Goal: Transaction & Acquisition: Purchase product/service

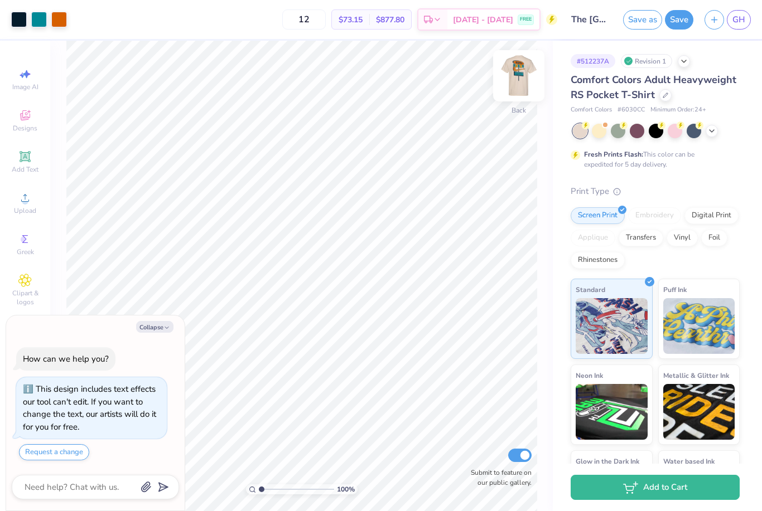
click at [516, 87] on img at bounding box center [518, 76] width 45 height 45
click at [716, 132] on icon at bounding box center [711, 129] width 9 height 9
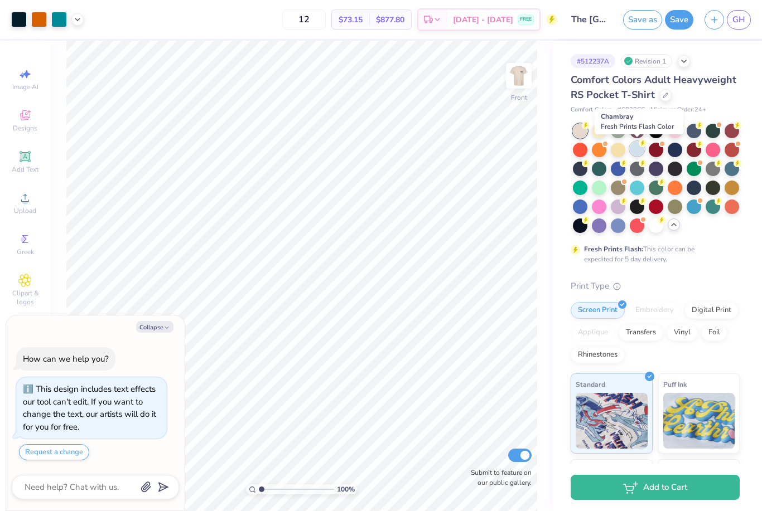
click at [636, 152] on div at bounding box center [637, 149] width 15 height 15
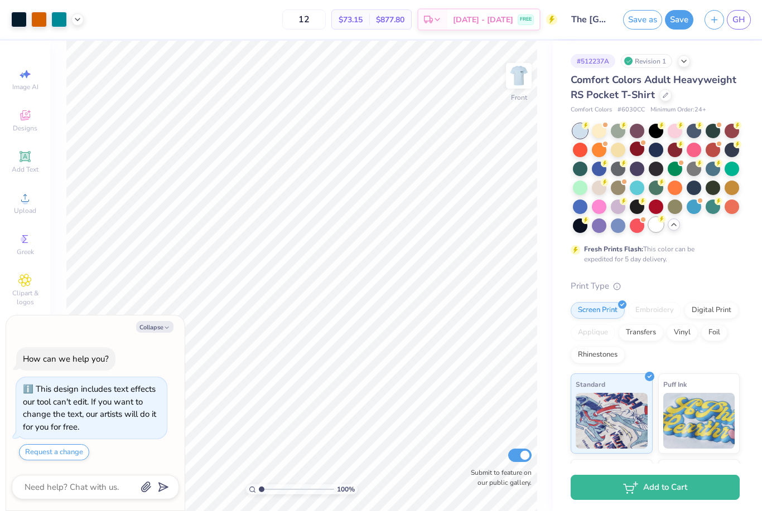
click at [656, 226] on div at bounding box center [656, 225] width 15 height 15
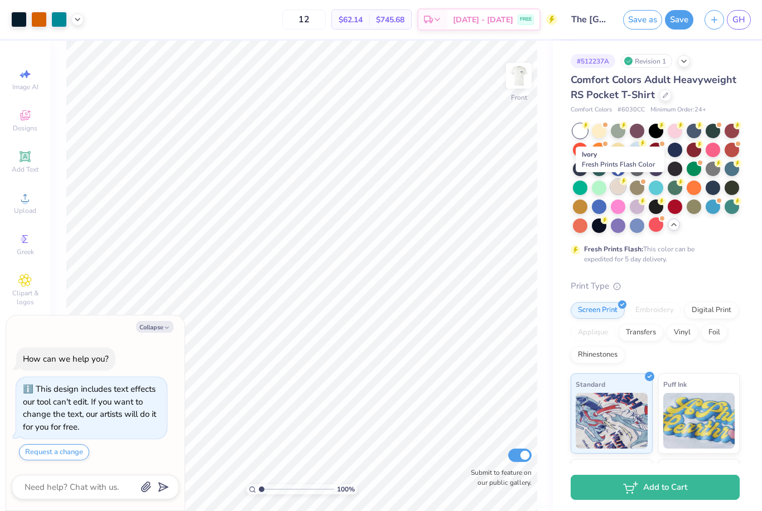
click at [616, 192] on div at bounding box center [618, 187] width 15 height 15
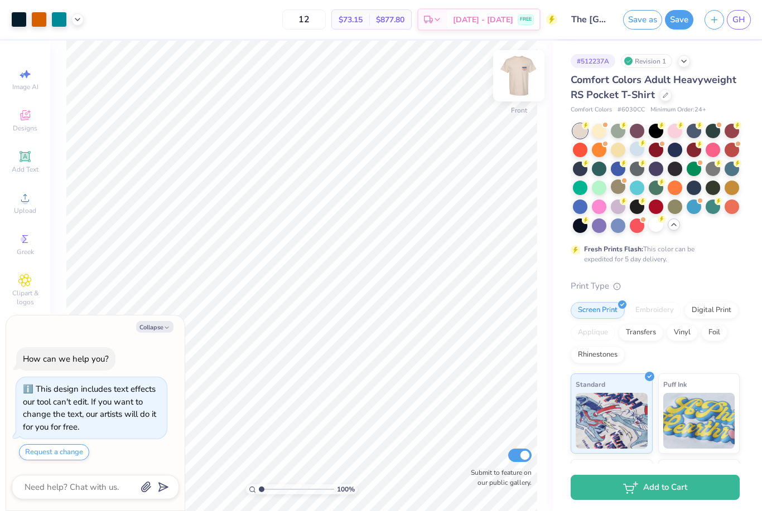
click at [530, 89] on img at bounding box center [518, 76] width 45 height 45
click at [737, 193] on div at bounding box center [731, 187] width 15 height 15
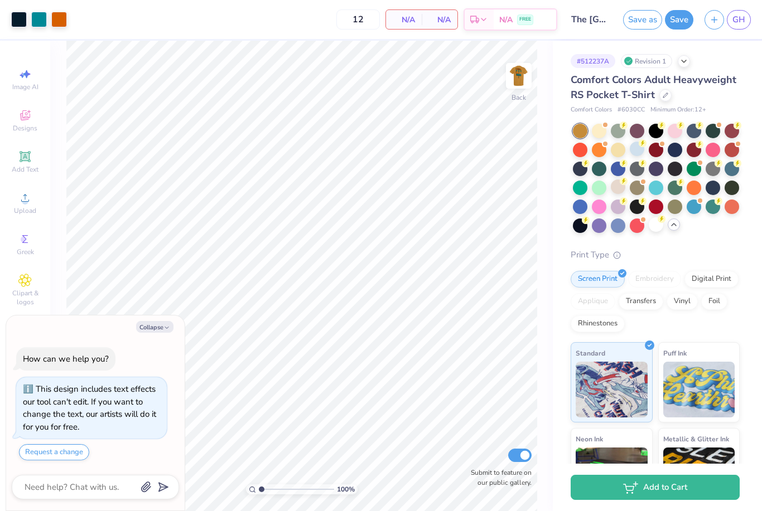
click at [654, 196] on div at bounding box center [656, 178] width 167 height 109
click at [654, 190] on div at bounding box center [656, 187] width 15 height 15
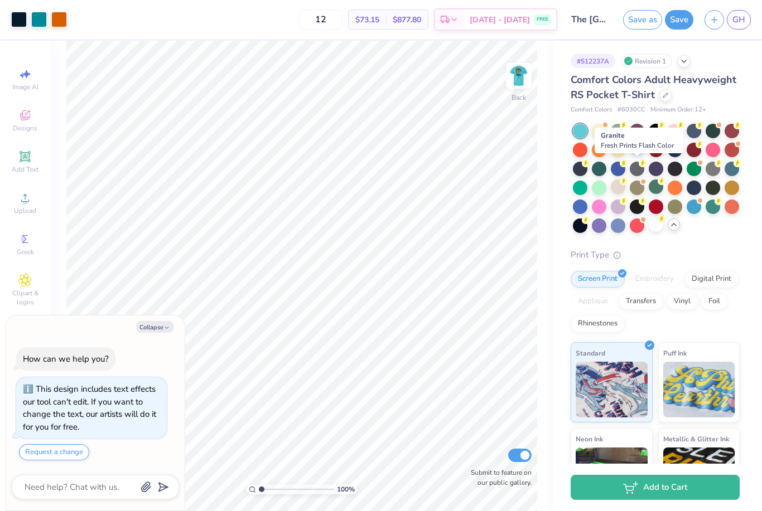
click at [642, 160] on circle at bounding box center [643, 164] width 8 height 8
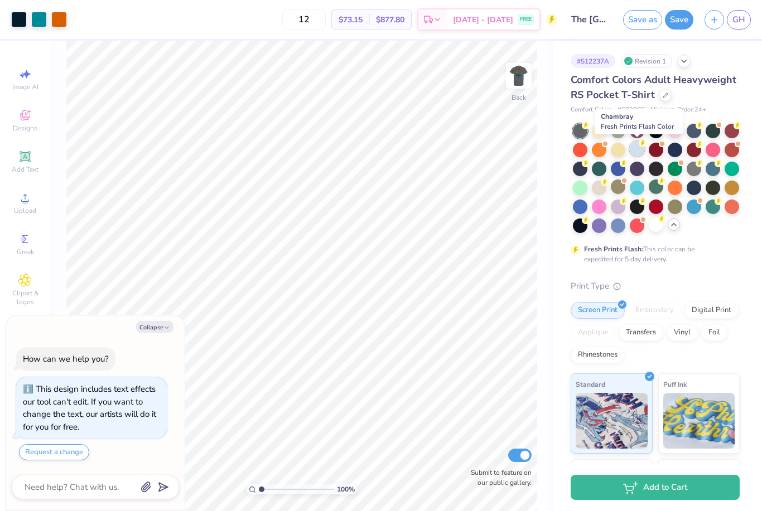
click at [639, 148] on div at bounding box center [637, 149] width 15 height 15
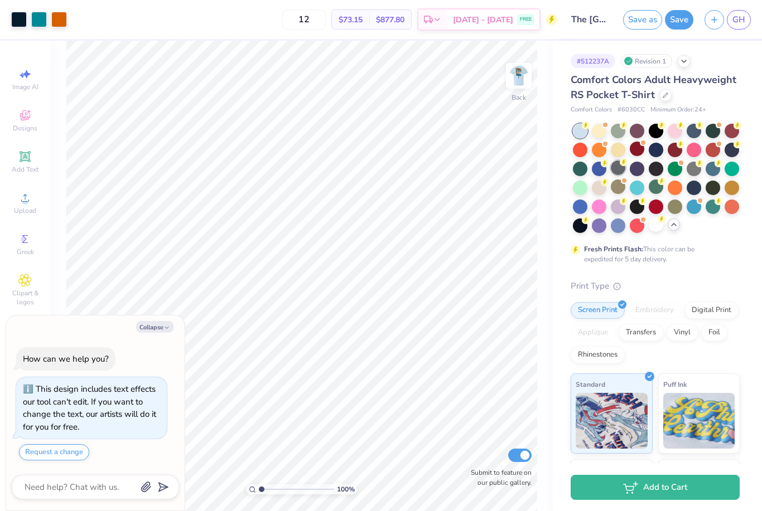
click at [620, 169] on div at bounding box center [618, 168] width 15 height 15
click at [528, 91] on img at bounding box center [518, 76] width 45 height 45
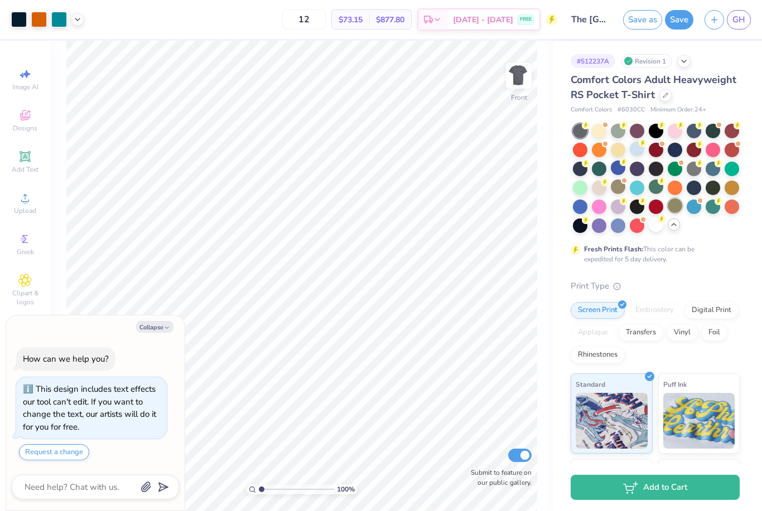
click at [678, 210] on div at bounding box center [675, 206] width 15 height 15
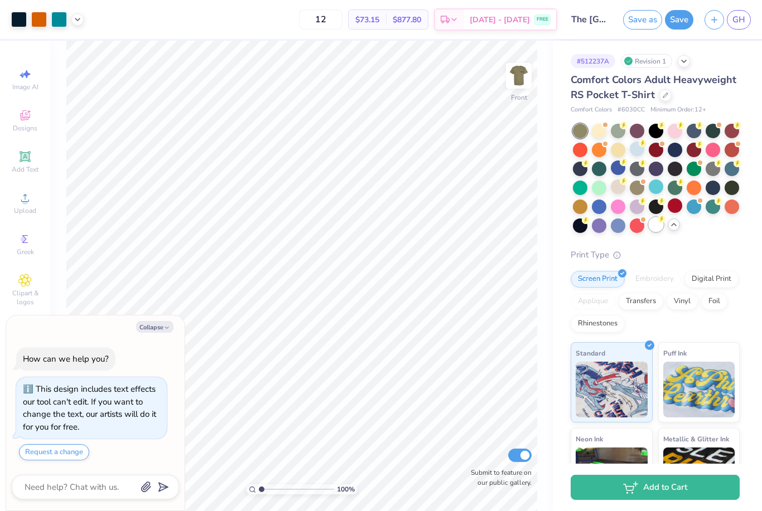
click at [655, 229] on div at bounding box center [656, 225] width 15 height 15
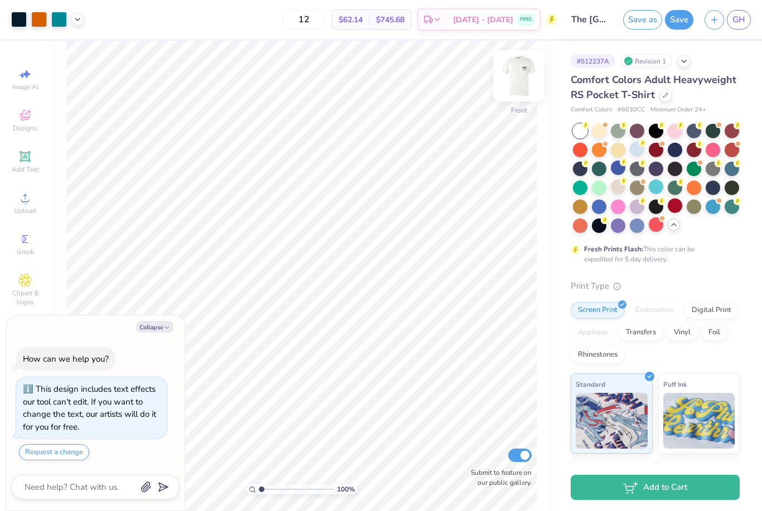
click at [508, 85] on img at bounding box center [518, 76] width 45 height 45
click at [620, 191] on div at bounding box center [618, 187] width 15 height 15
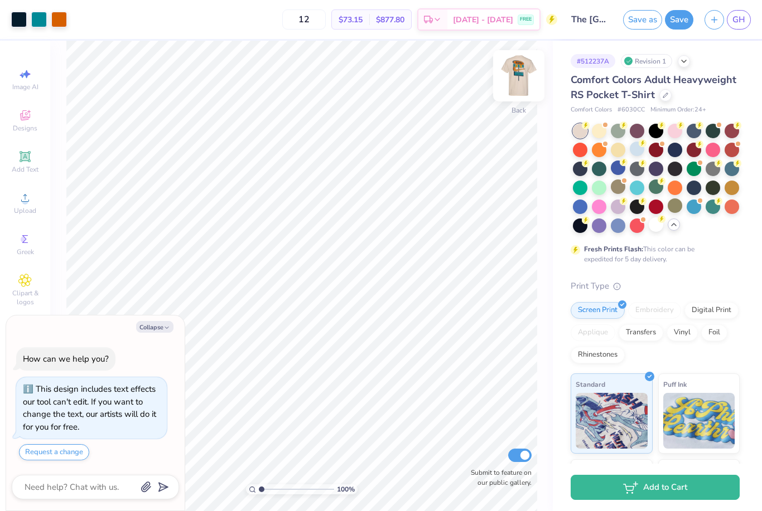
click at [526, 93] on img at bounding box center [518, 76] width 45 height 45
click at [677, 24] on button "Save" at bounding box center [679, 20] width 28 height 20
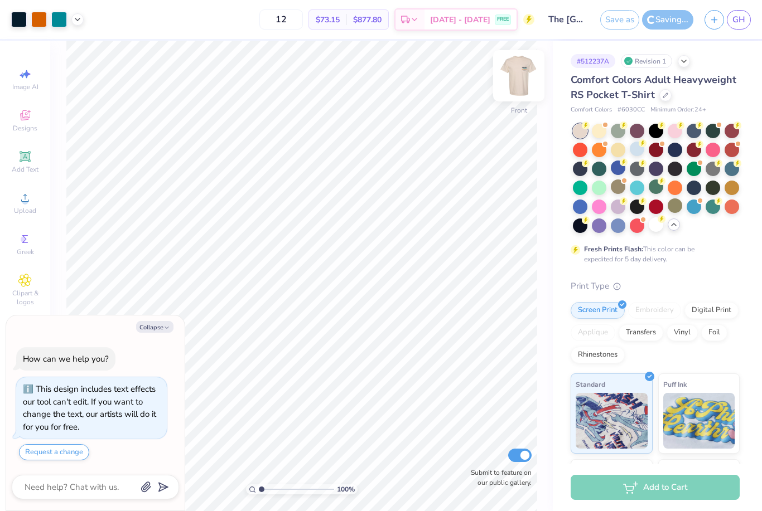
click at [512, 79] on img at bounding box center [518, 76] width 45 height 45
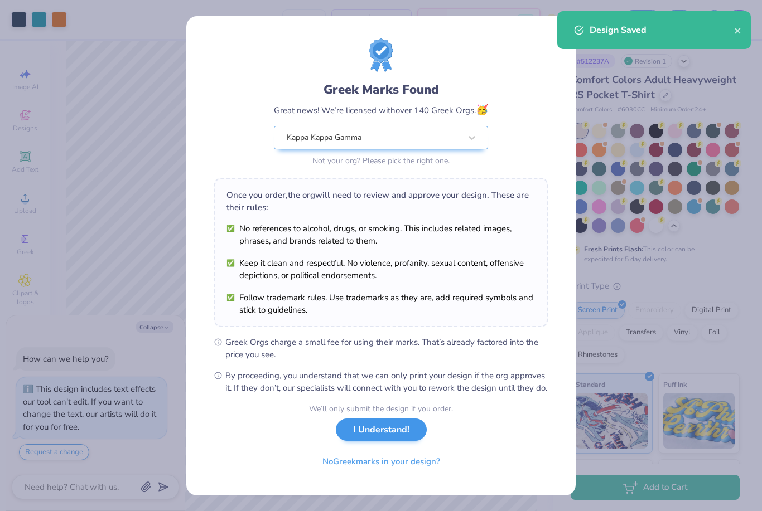
click at [391, 438] on button "I Understand!" at bounding box center [381, 430] width 91 height 23
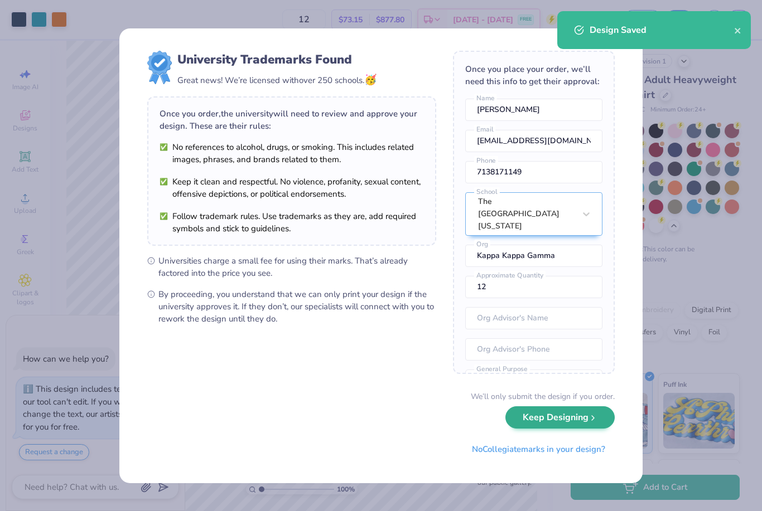
click at [572, 414] on button "Keep Designing" at bounding box center [559, 418] width 109 height 23
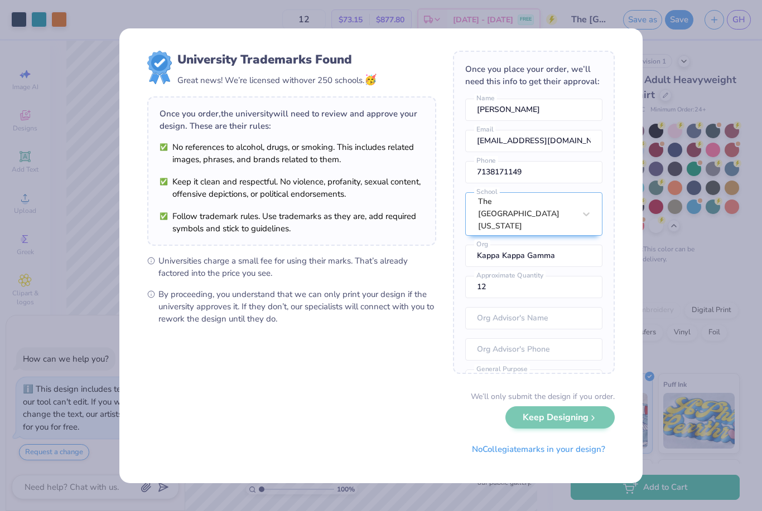
type textarea "x"
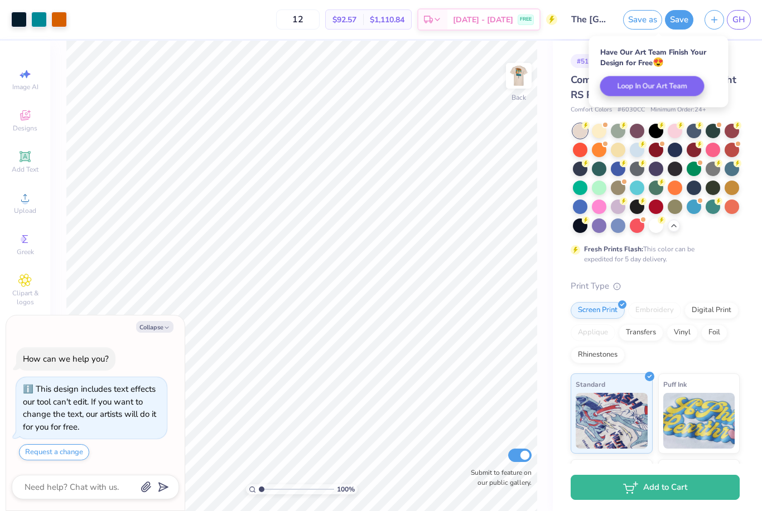
click at [755, 61] on div "# 512237A Revision 1 Comfort Colors Adult Heavyweight RS Pocket T-Shirt Comfort…" at bounding box center [657, 333] width 209 height 585
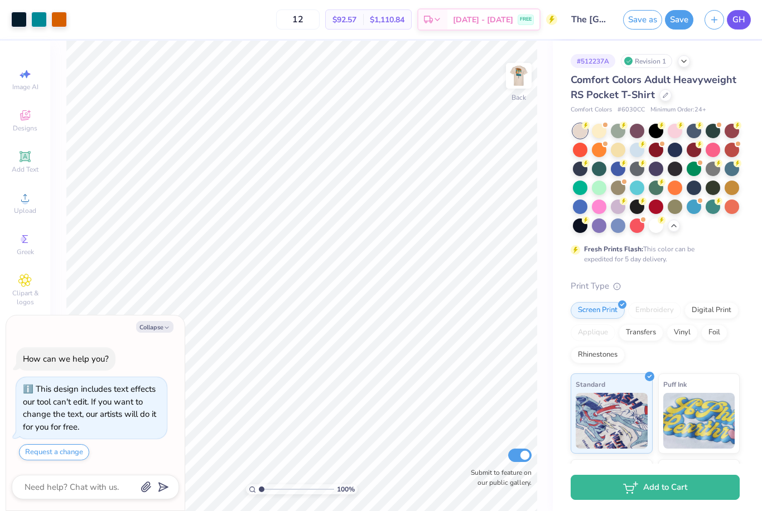
click at [740, 23] on span "GH" at bounding box center [738, 19] width 13 height 13
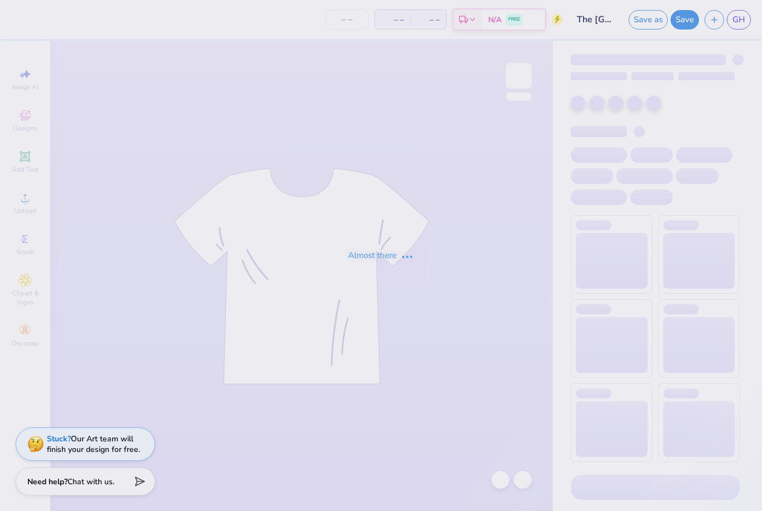
type input "12"
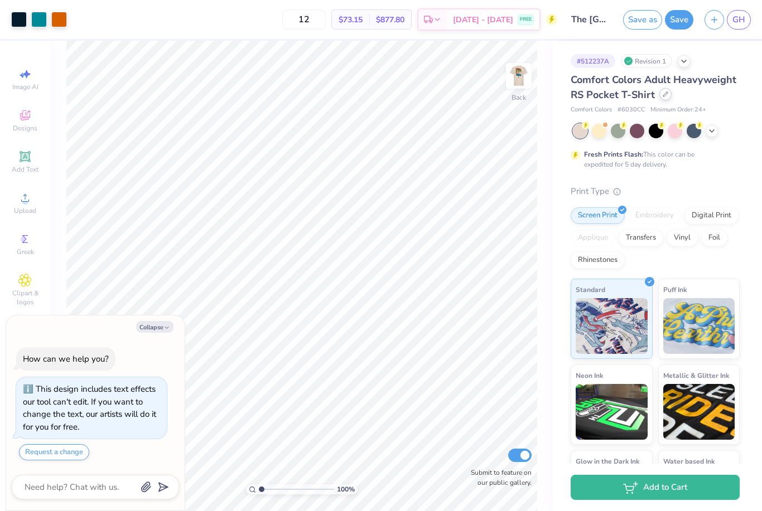
click at [664, 98] on div at bounding box center [665, 94] width 12 height 12
type textarea "x"
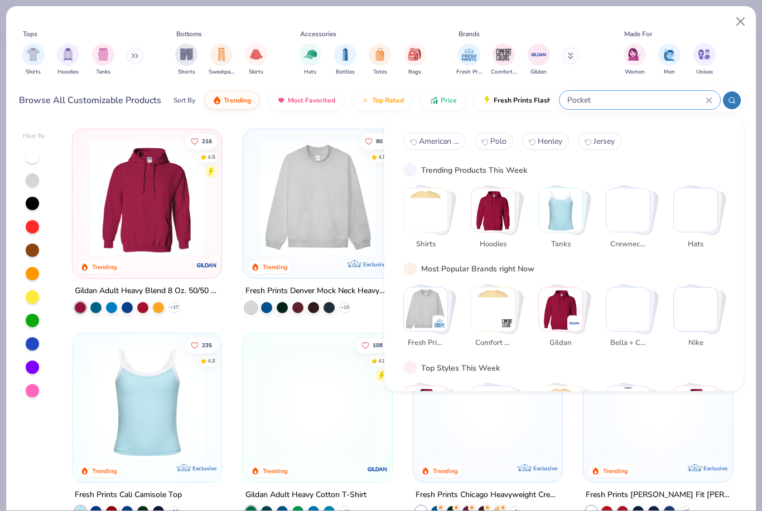
type input "Pocket"
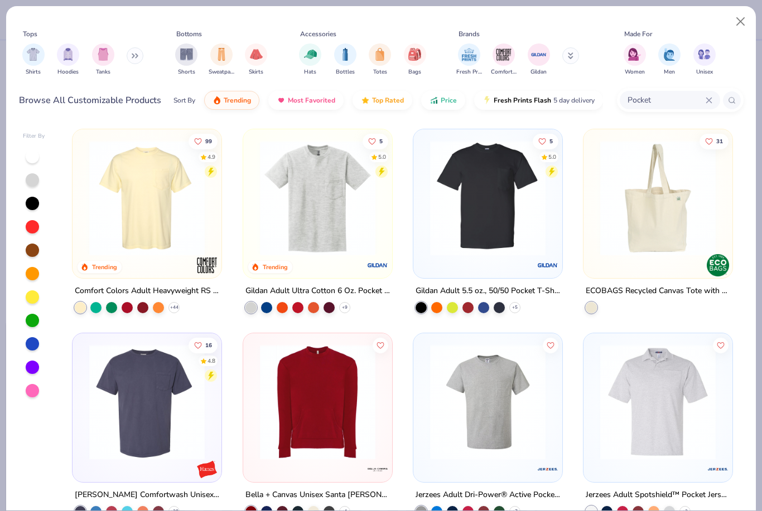
click at [519, 189] on img at bounding box center [487, 198] width 127 height 115
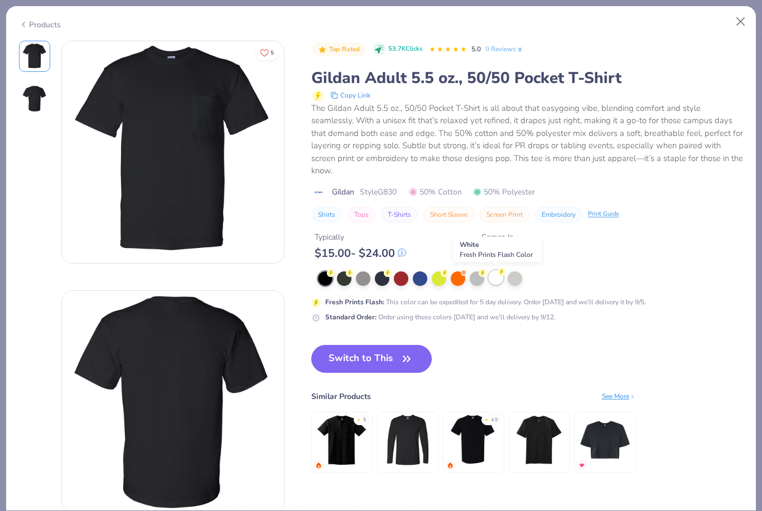
click at [495, 278] on div at bounding box center [496, 277] width 15 height 15
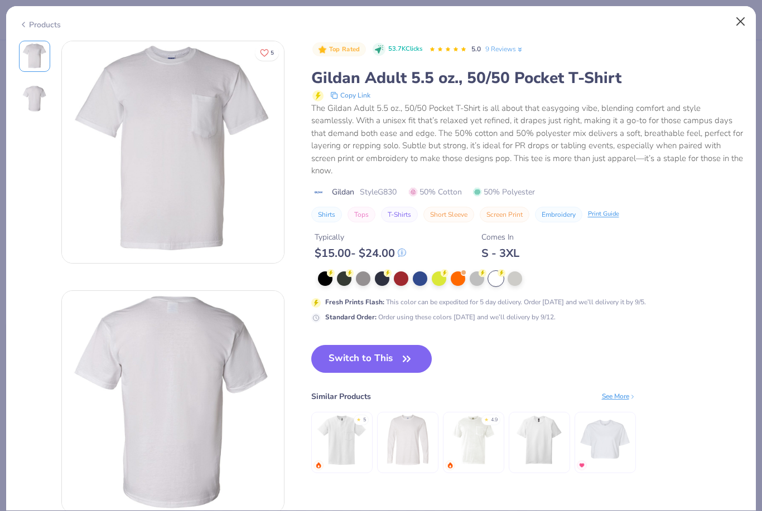
click at [741, 22] on button "Close" at bounding box center [740, 21] width 21 height 21
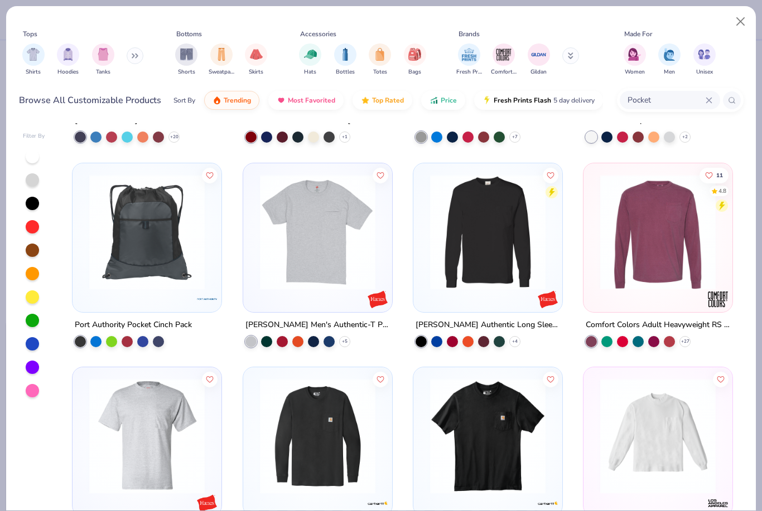
scroll to position [555, 0]
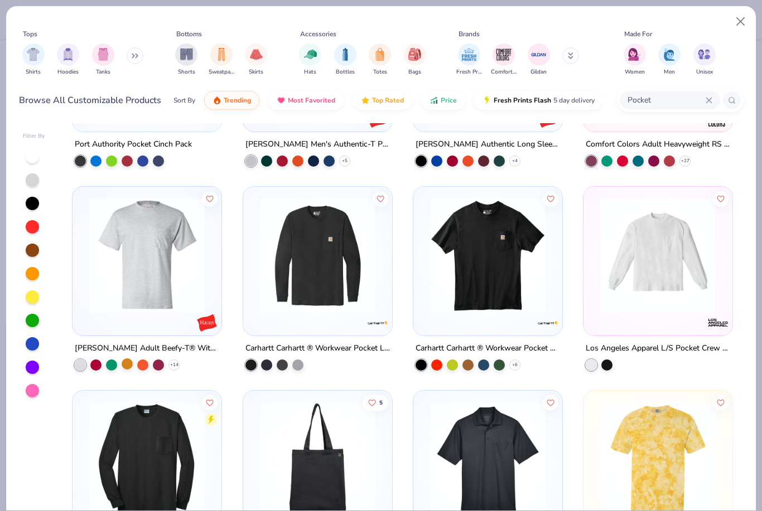
click at [127, 366] on div at bounding box center [127, 364] width 11 height 11
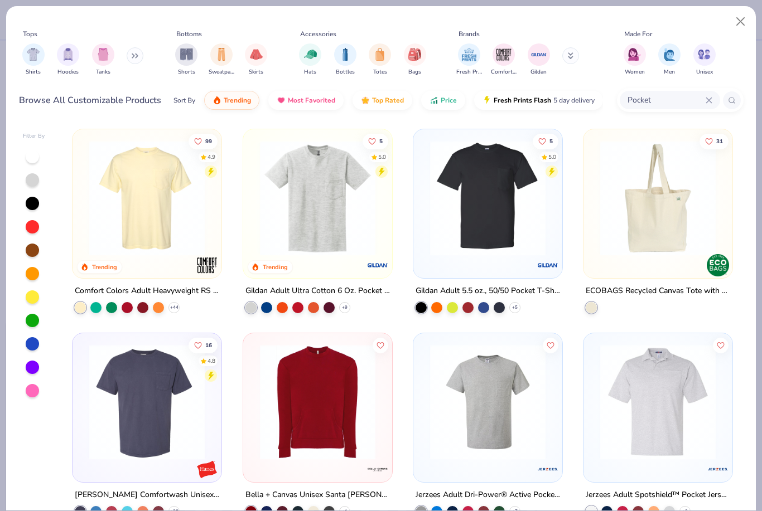
scroll to position [32, 0]
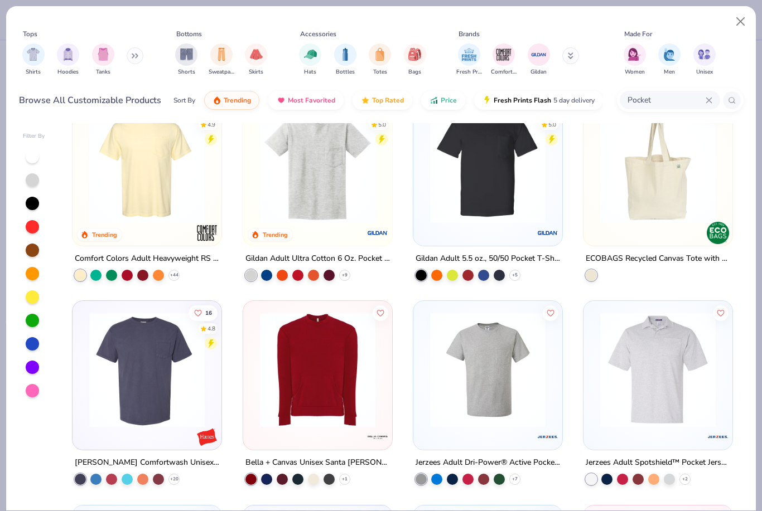
click at [289, 213] on img at bounding box center [317, 165] width 127 height 115
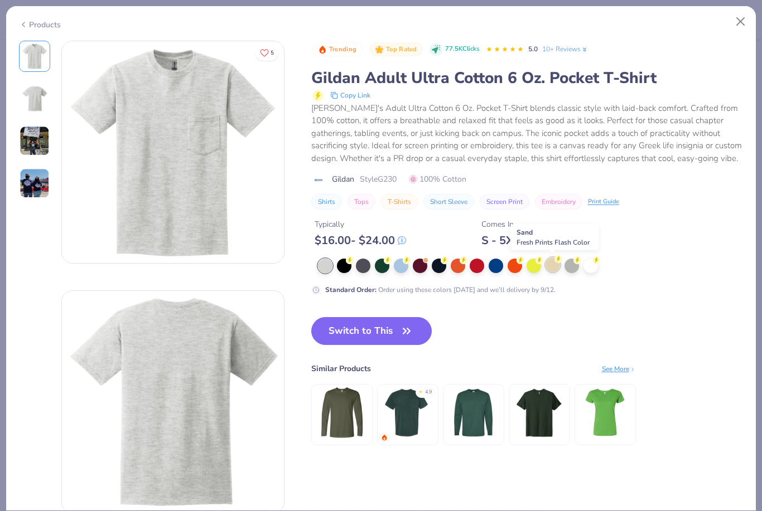
click at [552, 265] on div at bounding box center [552, 265] width 15 height 15
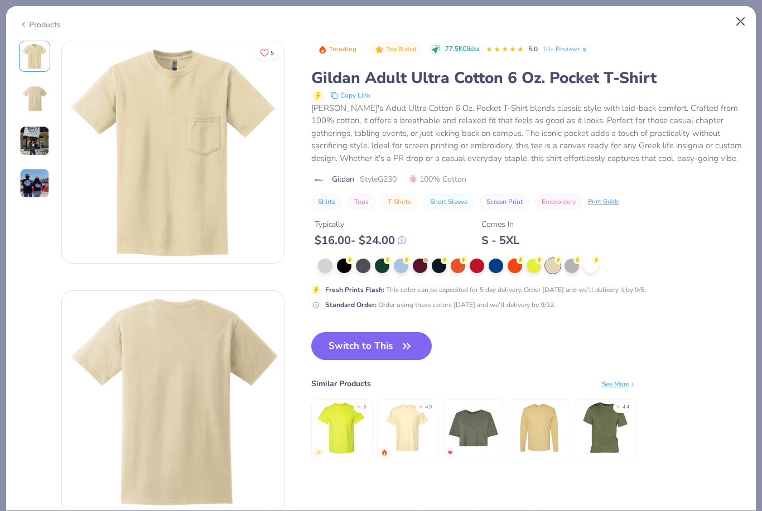
click at [734, 26] on button "Close" at bounding box center [740, 21] width 21 height 21
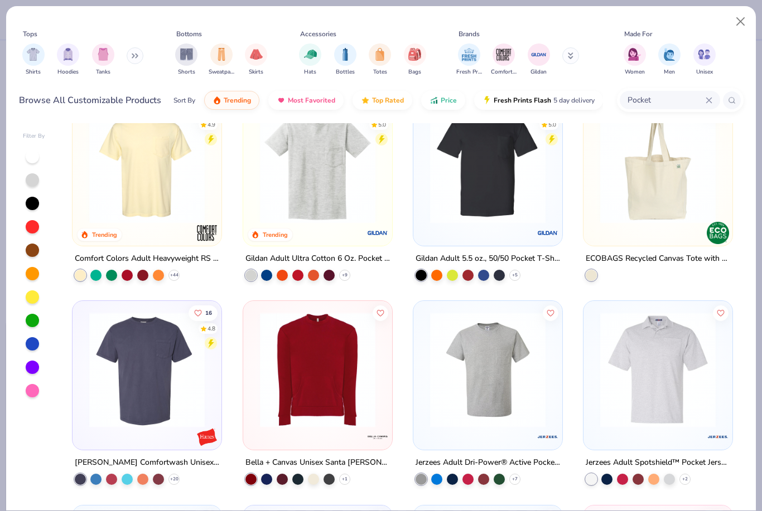
click at [179, 207] on img at bounding box center [147, 165] width 127 height 115
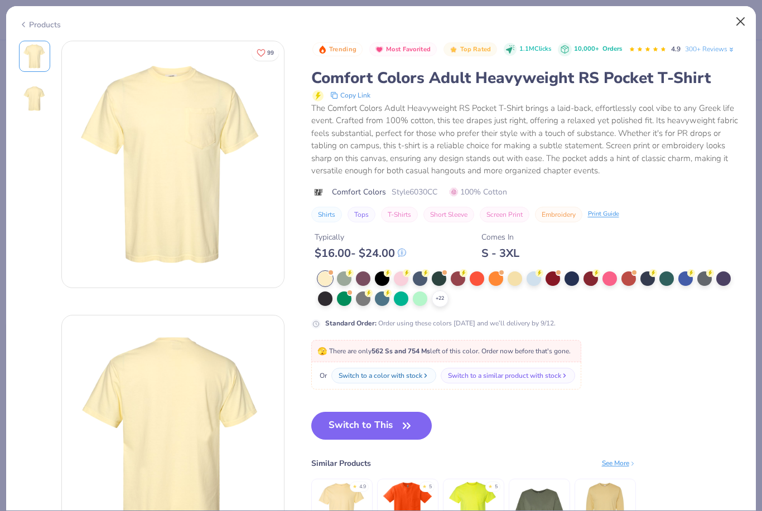
click at [743, 25] on button "Close" at bounding box center [740, 21] width 21 height 21
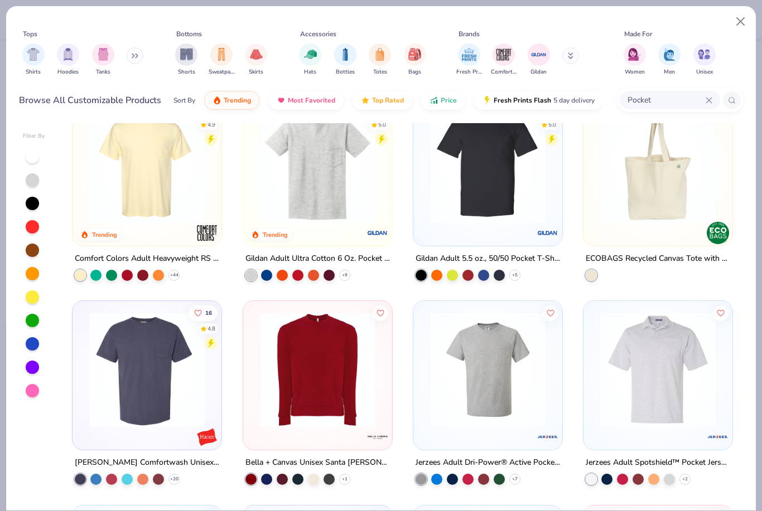
click at [323, 215] on img at bounding box center [317, 165] width 127 height 115
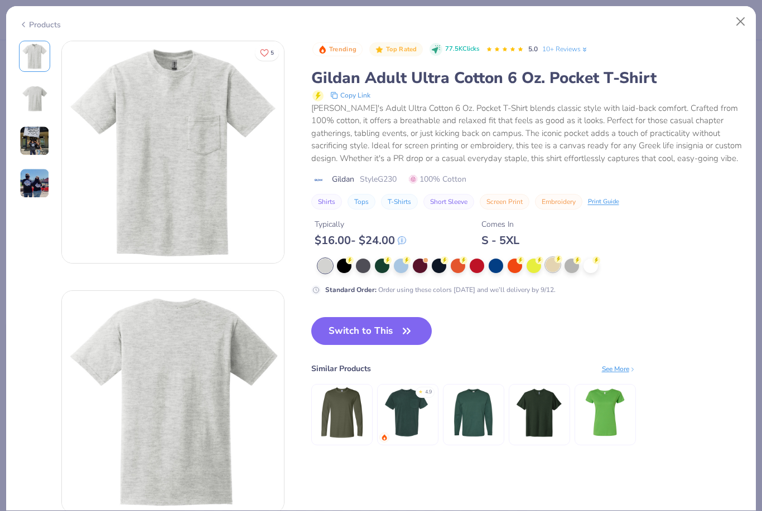
click at [547, 268] on div at bounding box center [552, 265] width 15 height 15
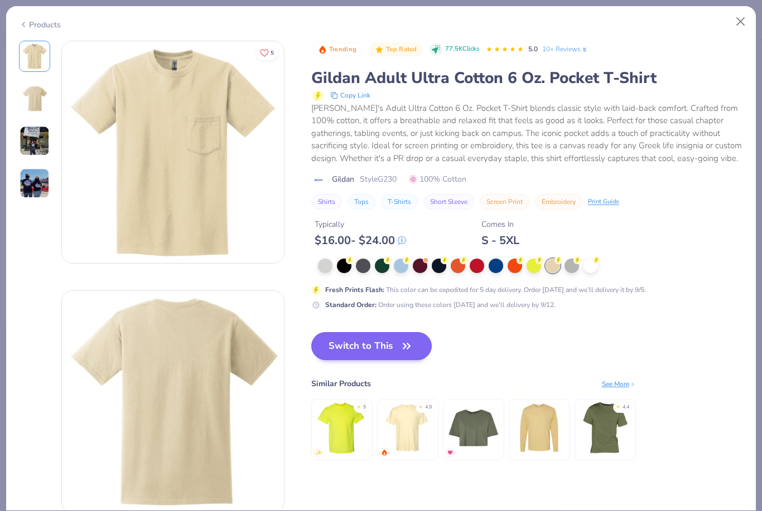
click at [374, 356] on button "Switch to This" at bounding box center [371, 346] width 121 height 28
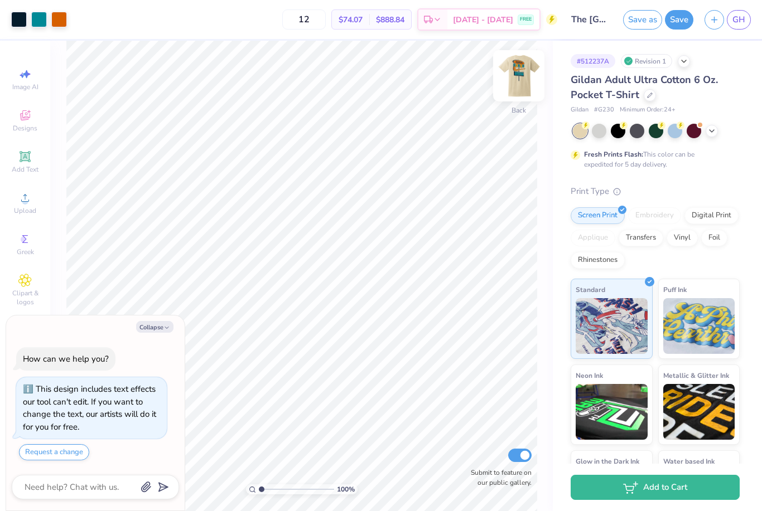
click at [528, 69] on img at bounding box center [518, 76] width 45 height 45
click at [516, 81] on img at bounding box center [518, 76] width 45 height 45
click at [681, 26] on button "Save" at bounding box center [679, 18] width 28 height 20
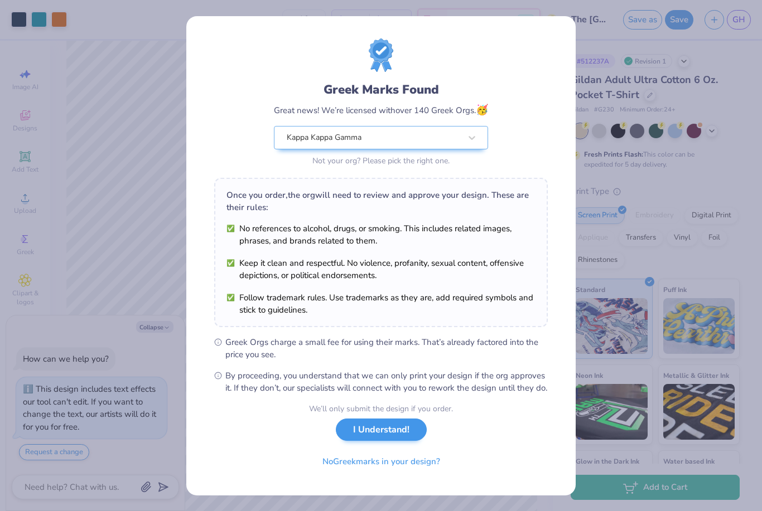
click at [411, 442] on button "I Understand!" at bounding box center [381, 430] width 91 height 23
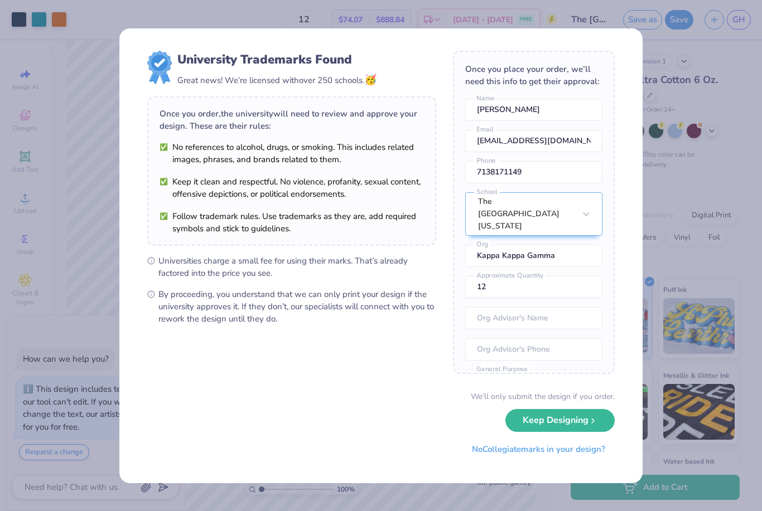
click at [412, 442] on div "We’ll only submit the design if you order. Keep Designing No Collegiate marks i…" at bounding box center [380, 426] width 467 height 70
click at [709, 236] on div "University Trademarks Found Great news! We’re licensed with over 250 schools. 🥳…" at bounding box center [381, 255] width 762 height 511
click at [562, 417] on button "Keep Designing" at bounding box center [559, 418] width 109 height 23
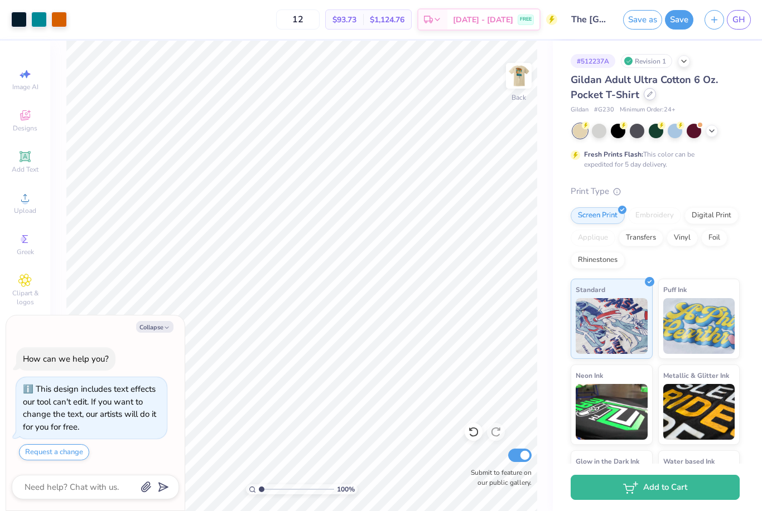
click at [647, 93] on icon at bounding box center [650, 94] width 6 height 6
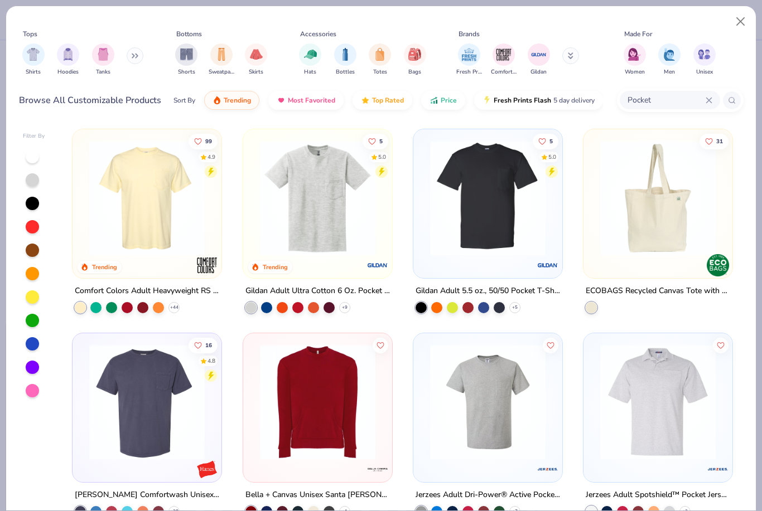
click at [507, 205] on img at bounding box center [487, 198] width 127 height 115
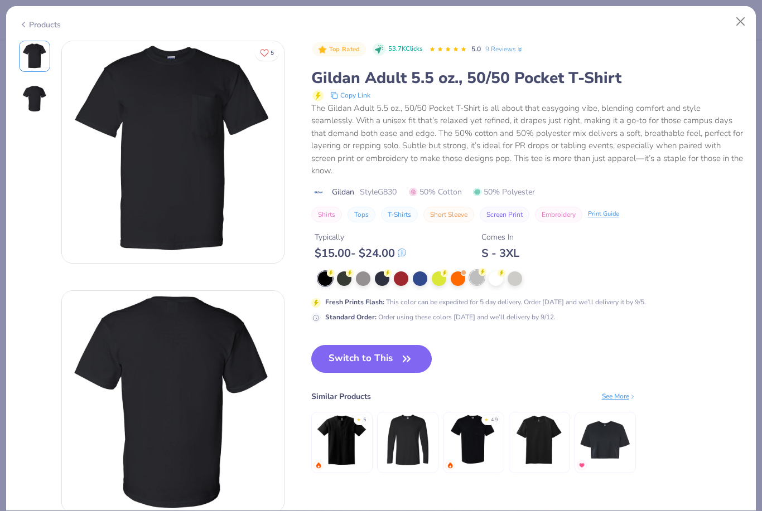
click at [475, 277] on div at bounding box center [477, 277] width 15 height 15
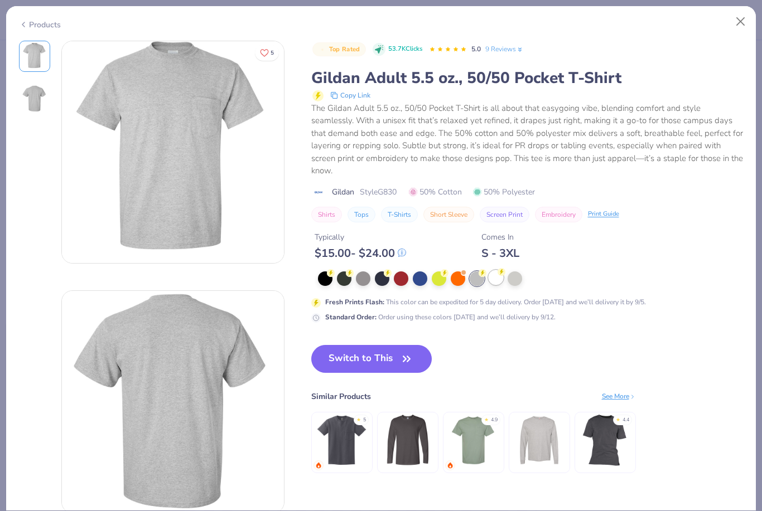
click at [495, 274] on div at bounding box center [496, 277] width 15 height 15
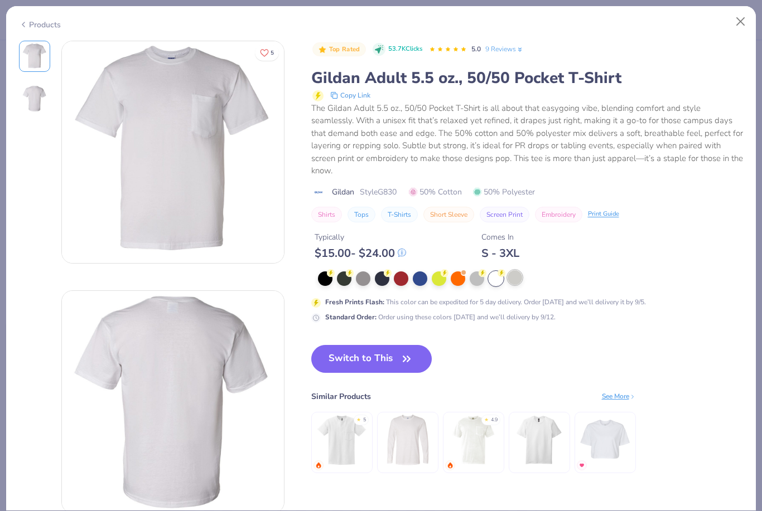
click at [512, 277] on div at bounding box center [515, 277] width 15 height 15
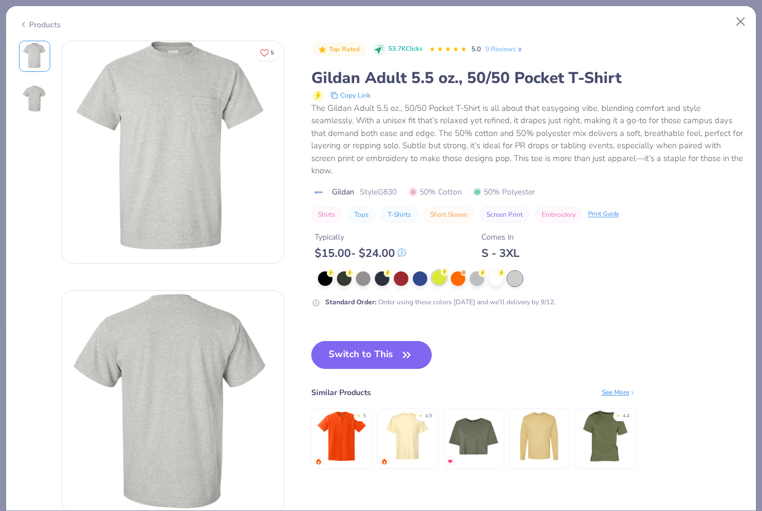
click at [434, 276] on div at bounding box center [439, 277] width 15 height 15
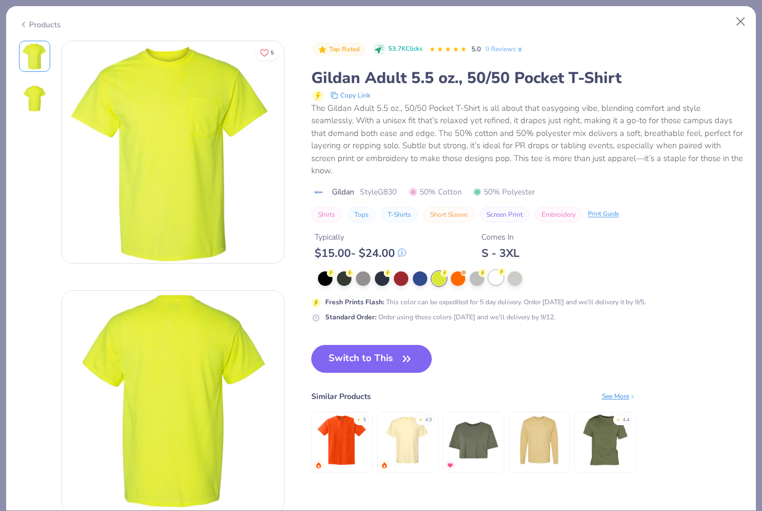
click at [496, 270] on div at bounding box center [496, 277] width 15 height 15
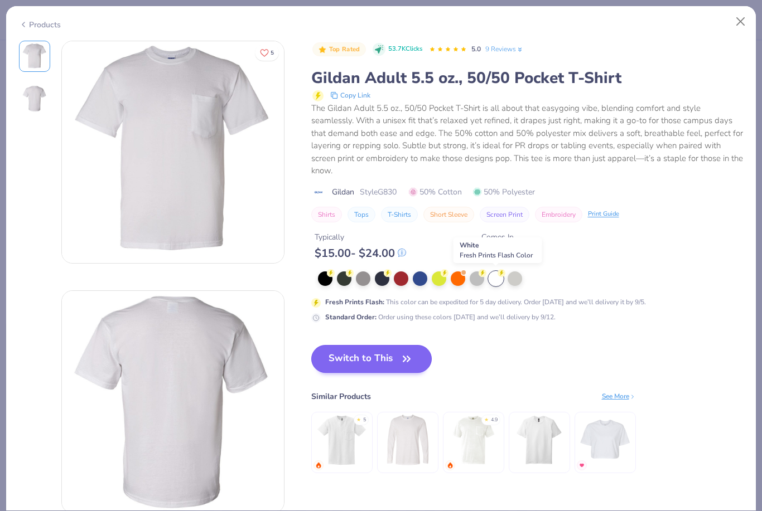
click at [381, 366] on button "Switch to This" at bounding box center [371, 359] width 121 height 28
type textarea "x"
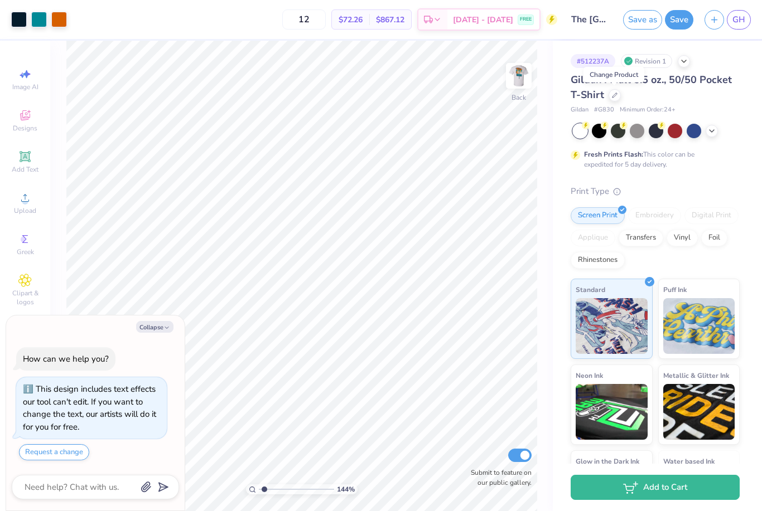
type input "1.41335377088879"
type textarea "x"
type input "1.41335377088879"
type textarea "x"
type input "1.41335377088879"
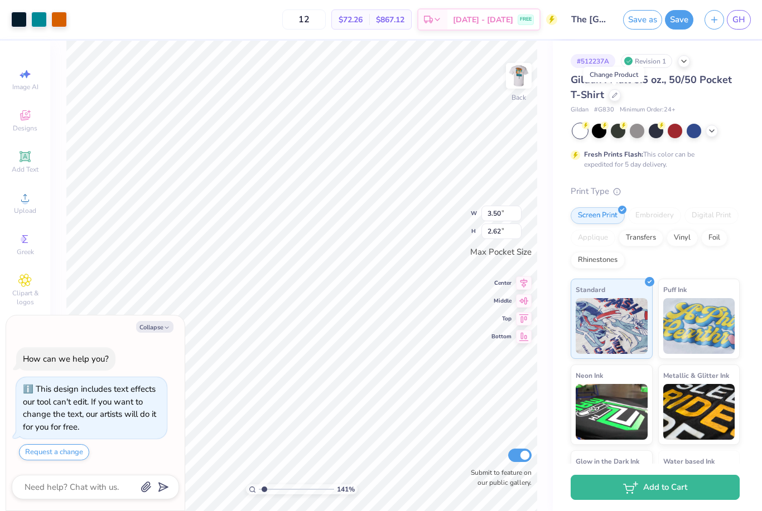
type textarea "x"
type input "1.41335377088879"
type textarea "x"
type input "1.41335377088879"
type textarea "x"
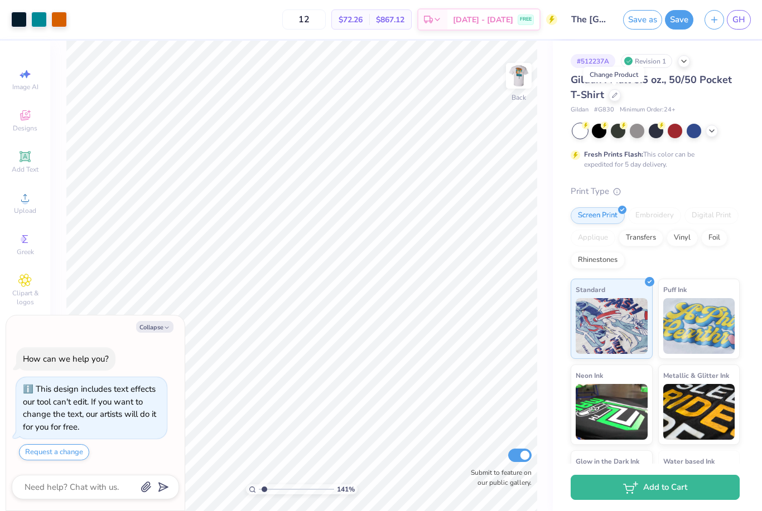
type input "1.41335377088879"
type textarea "x"
type input "1.41335377088879"
type textarea "x"
type input "1.41335377088879"
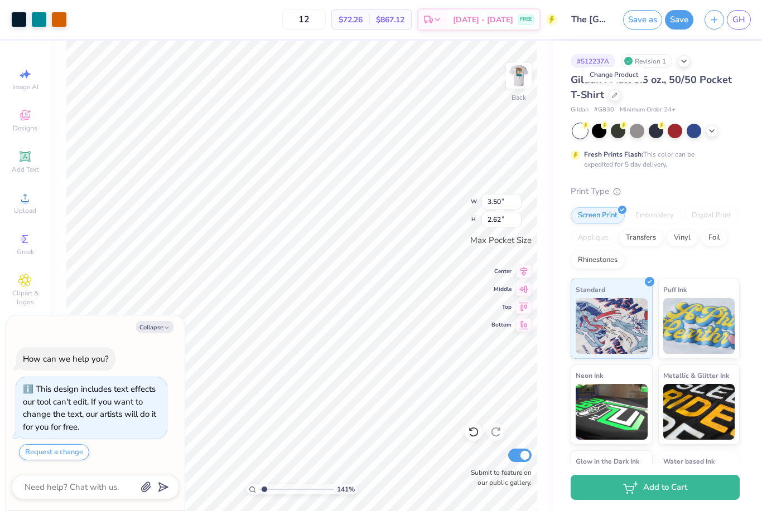
type textarea "x"
type input "1.41335377088879"
type textarea "x"
type input "1.41335377088879"
click at [508, 78] on img at bounding box center [518, 76] width 45 height 45
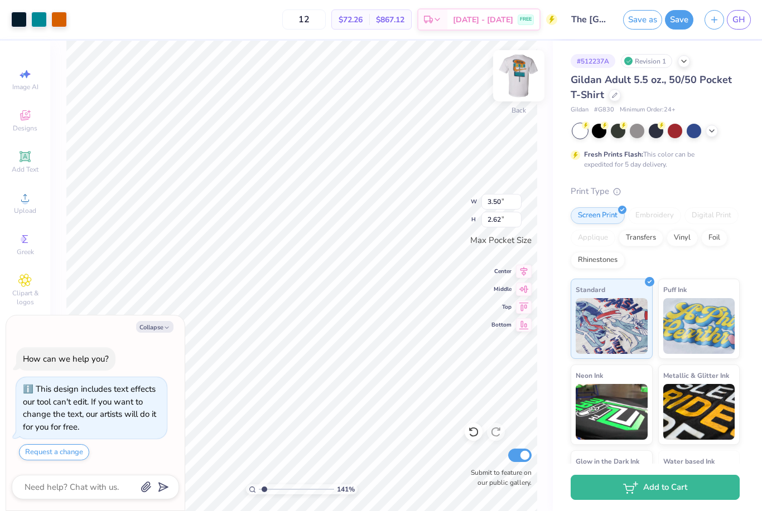
type textarea "x"
type input "1.41335377088879"
type textarea "x"
type input "1.41335377088879"
type textarea "x"
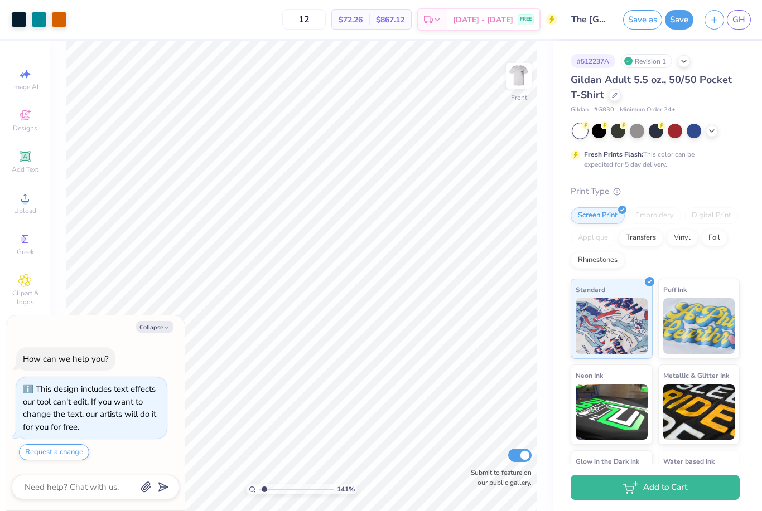
type input "1.41335377088879"
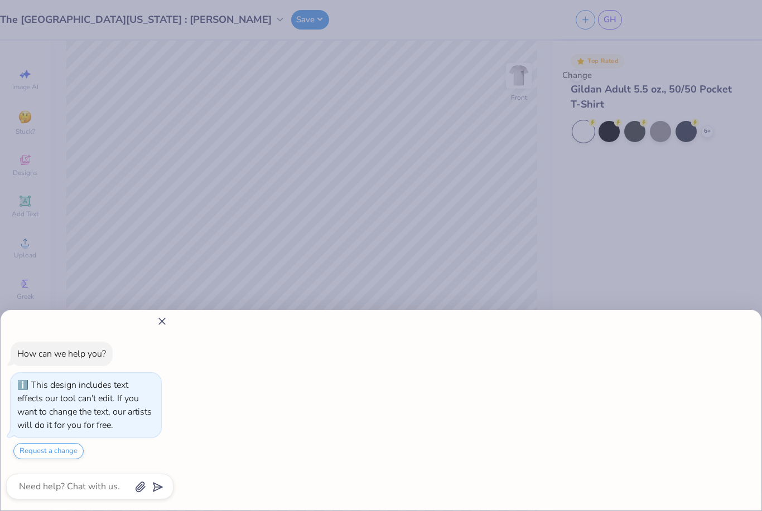
type textarea "x"
type input "1.41335377088879"
type textarea "x"
type input "1"
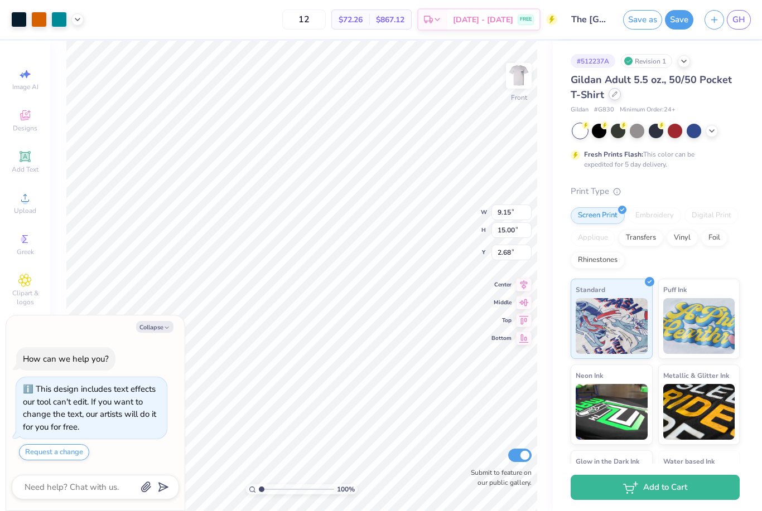
click at [613, 90] on div at bounding box center [614, 94] width 12 height 12
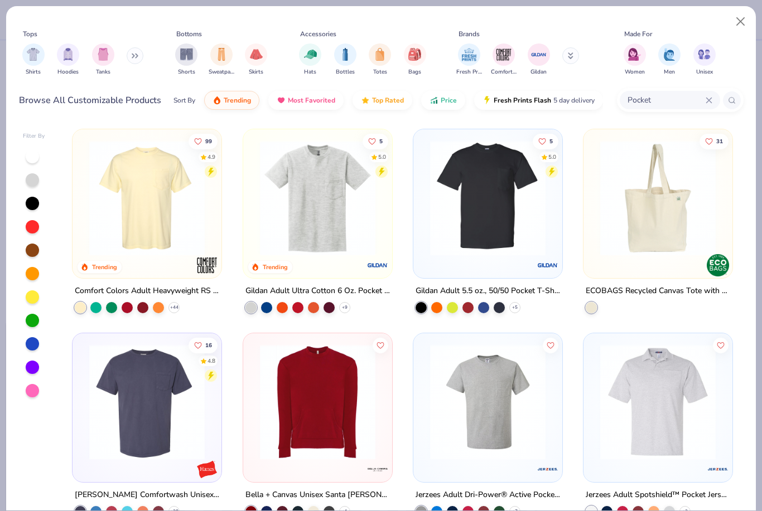
click at [346, 206] on img at bounding box center [317, 198] width 127 height 115
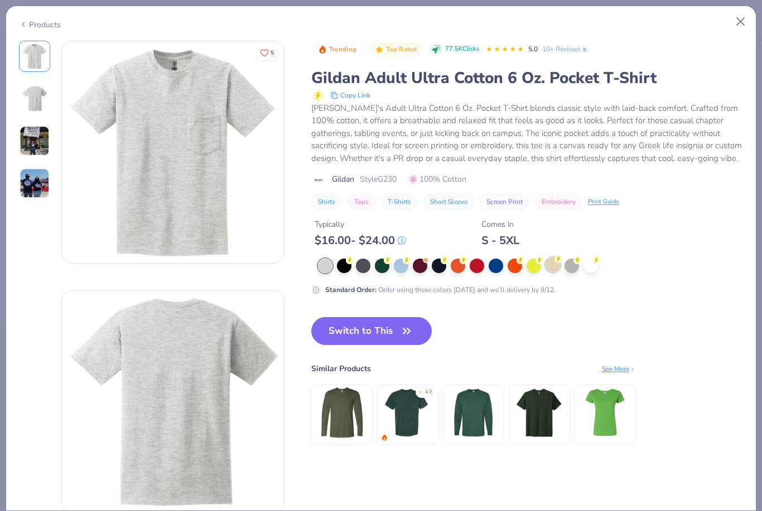
click at [555, 262] on icon at bounding box center [558, 259] width 8 height 8
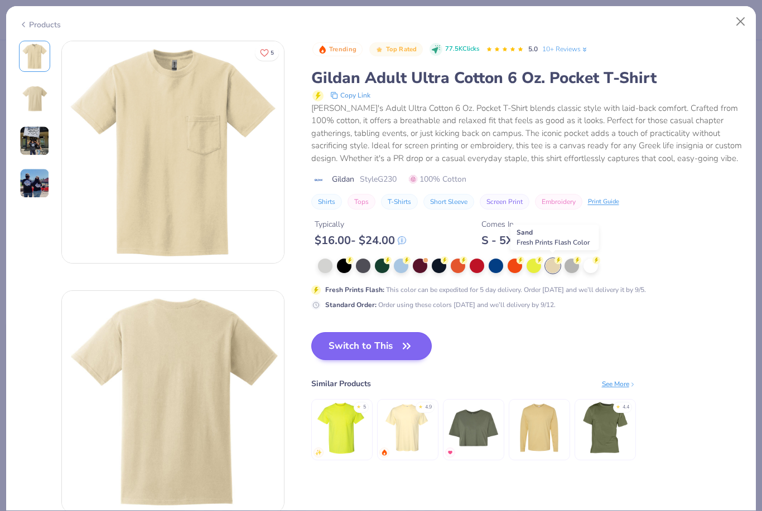
click at [401, 351] on icon "button" at bounding box center [407, 347] width 16 height 16
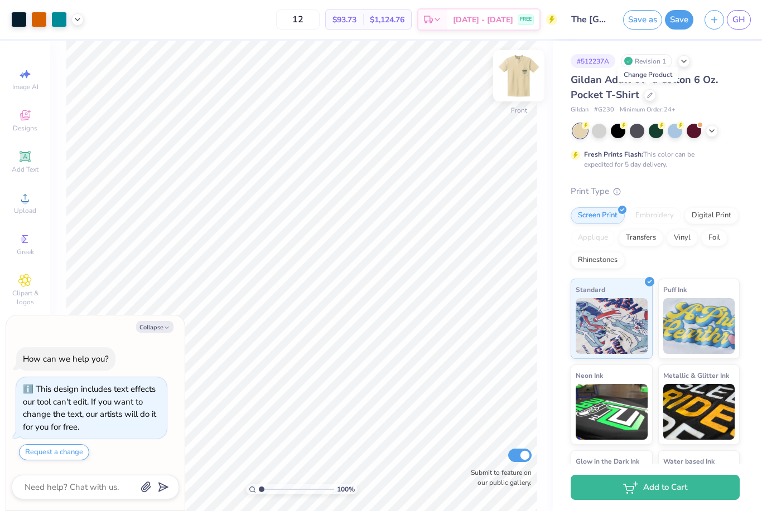
click at [510, 74] on img at bounding box center [518, 76] width 45 height 45
click at [510, 82] on img at bounding box center [518, 76] width 45 height 45
type textarea "x"
type input "2.09"
click at [548, 149] on div "100 % Front Submit to feature on our public gallery." at bounding box center [301, 276] width 503 height 471
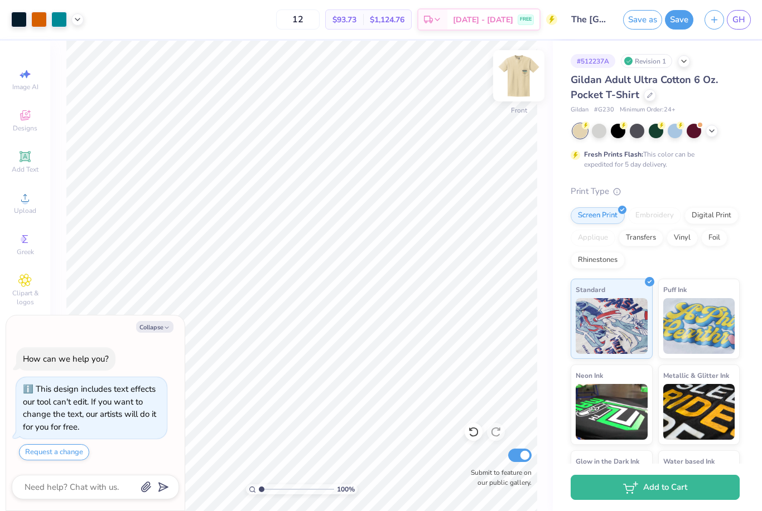
click at [515, 83] on img at bounding box center [518, 76] width 45 height 45
type textarea "x"
click at [316, 13] on input "12" at bounding box center [298, 19] width 44 height 20
click at [315, 12] on input "12" at bounding box center [298, 19] width 44 height 20
type input "1"
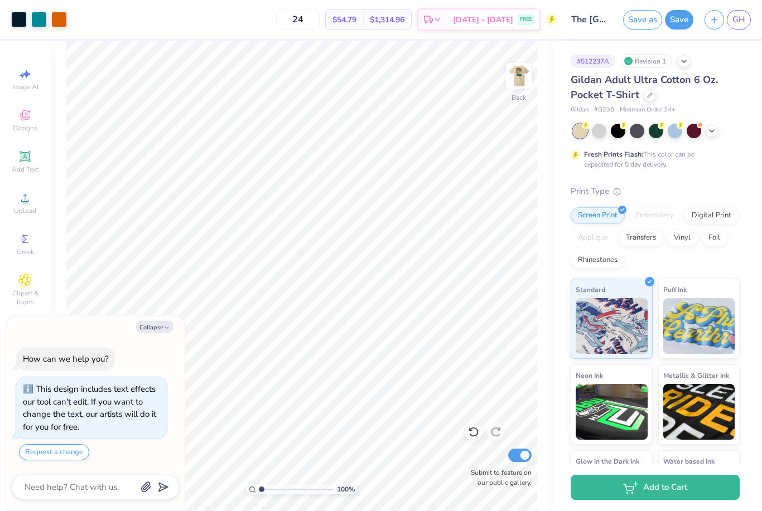
drag, startPoint x: 326, startPoint y: 23, endPoint x: 326, endPoint y: 6, distance: 16.7
click at [320, 23] on input "24" at bounding box center [298, 19] width 44 height 20
type input "2"
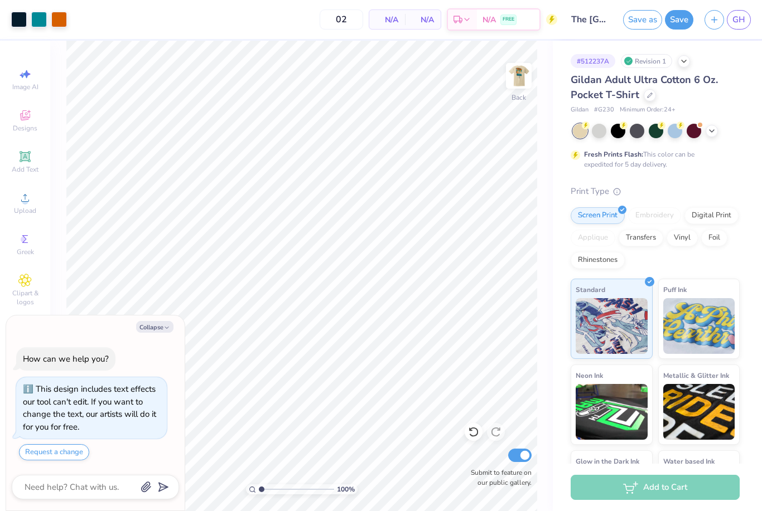
type input "024"
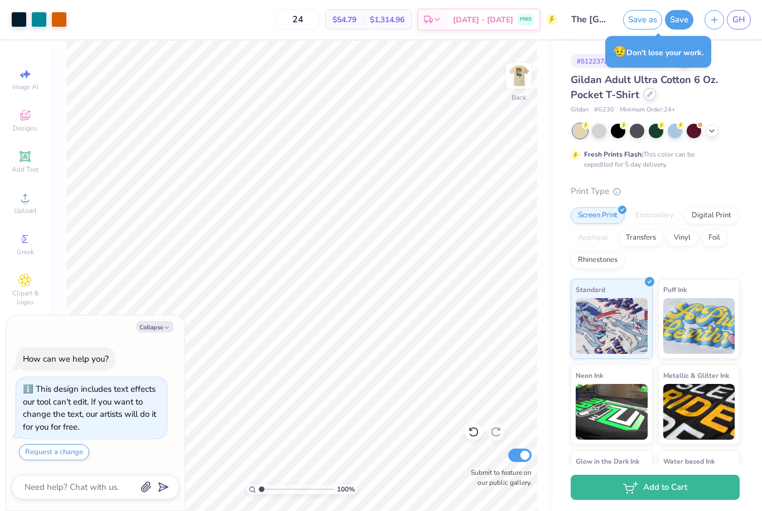
click at [644, 95] on div at bounding box center [650, 94] width 12 height 12
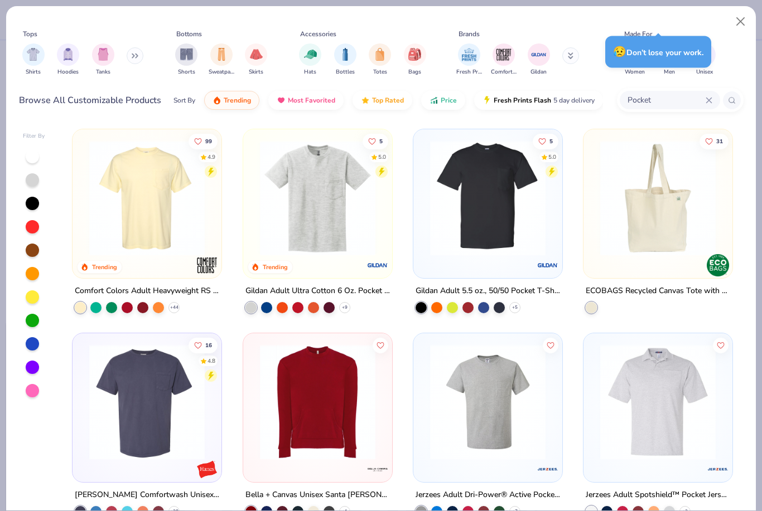
click at [466, 215] on img at bounding box center [487, 198] width 127 height 115
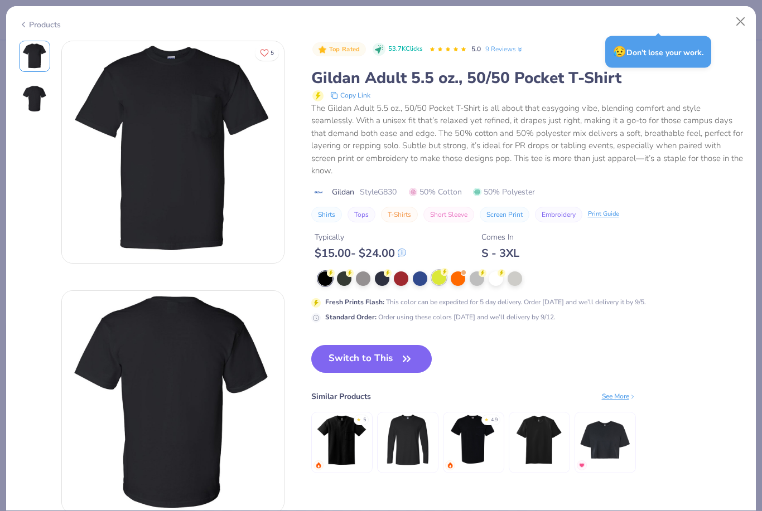
click at [446, 268] on circle at bounding box center [445, 272] width 8 height 8
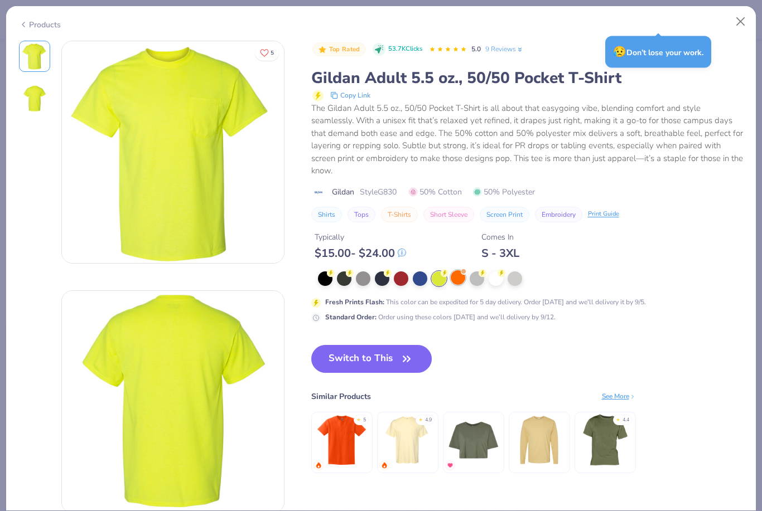
click at [460, 276] on div at bounding box center [458, 277] width 15 height 15
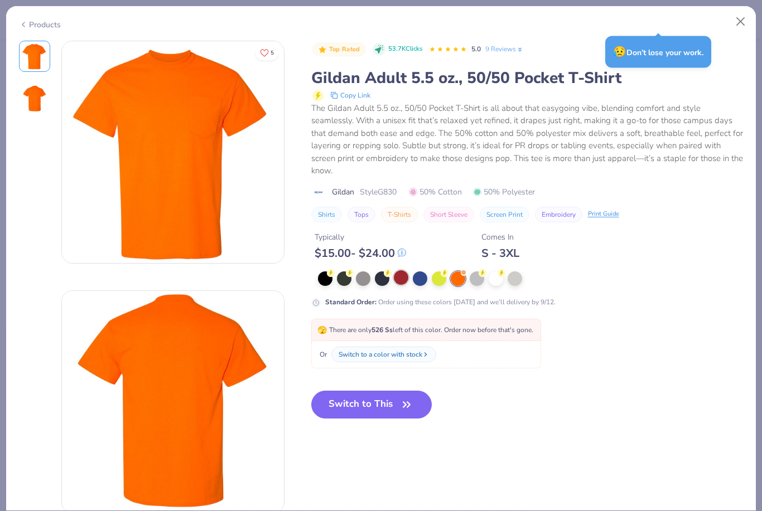
click at [404, 279] on div at bounding box center [401, 277] width 15 height 15
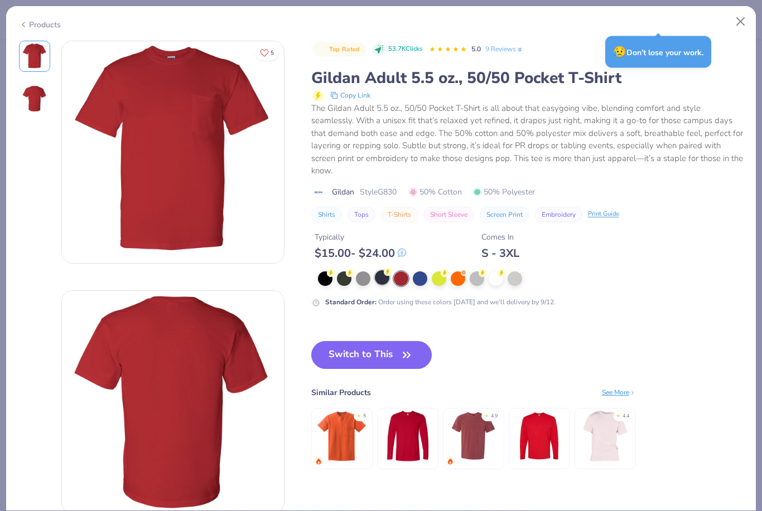
click at [378, 279] on div at bounding box center [382, 277] width 15 height 15
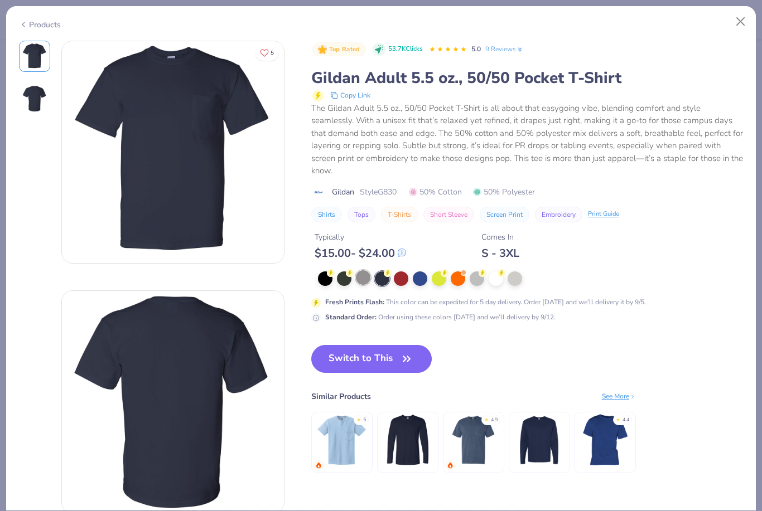
click at [365, 277] on div at bounding box center [363, 277] width 15 height 15
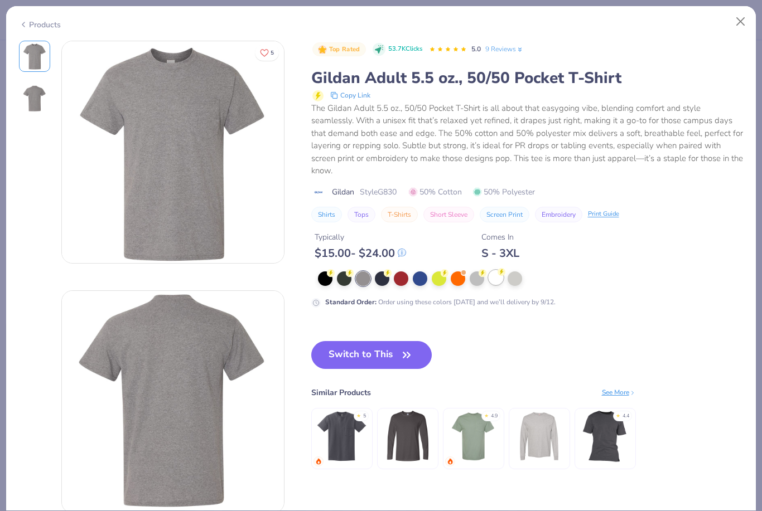
click at [502, 276] on div at bounding box center [496, 277] width 15 height 15
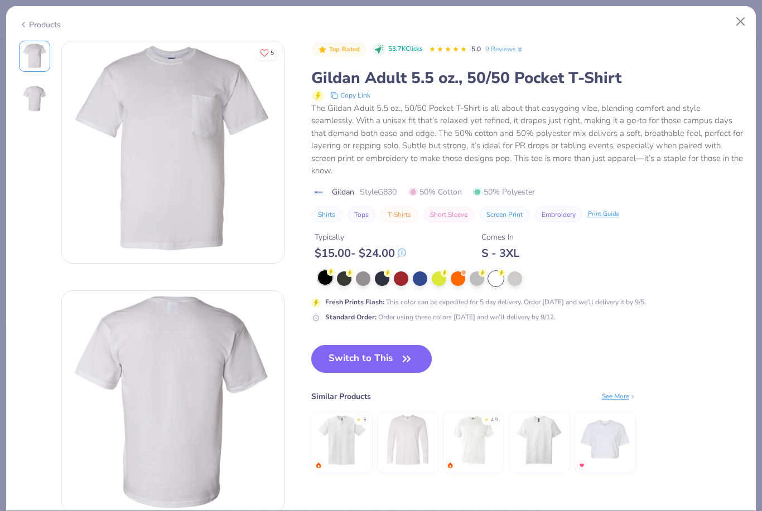
click at [318, 281] on div at bounding box center [325, 277] width 15 height 15
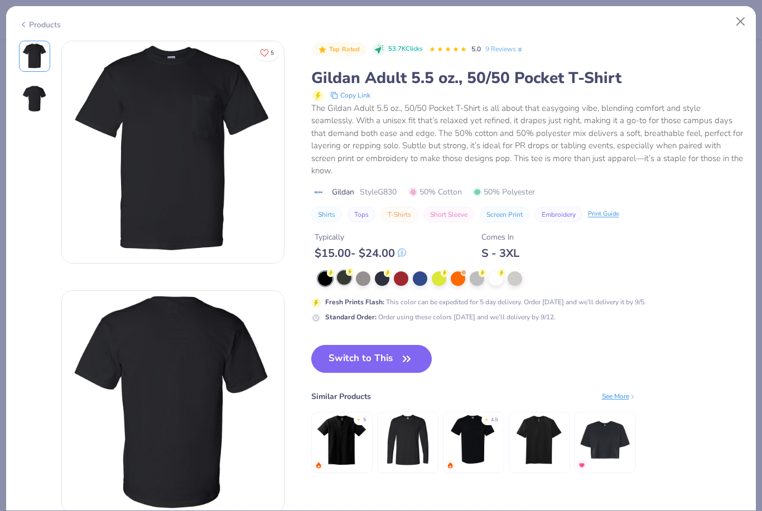
click at [344, 275] on div at bounding box center [344, 277] width 15 height 15
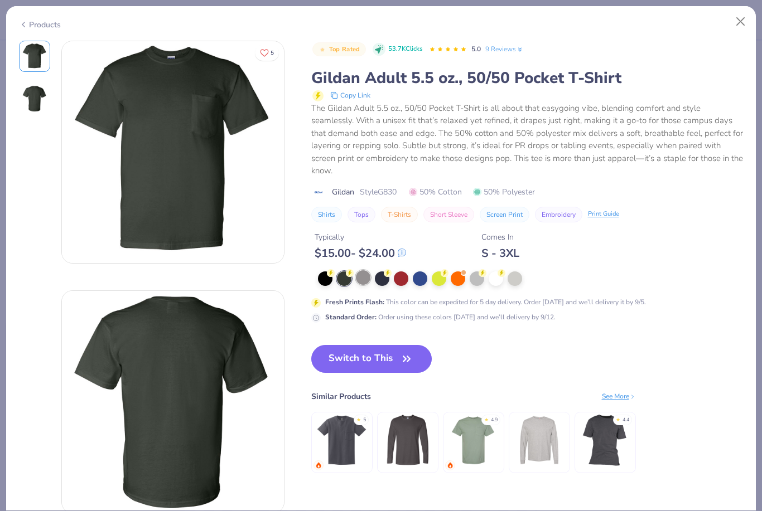
click at [360, 278] on div at bounding box center [363, 277] width 15 height 15
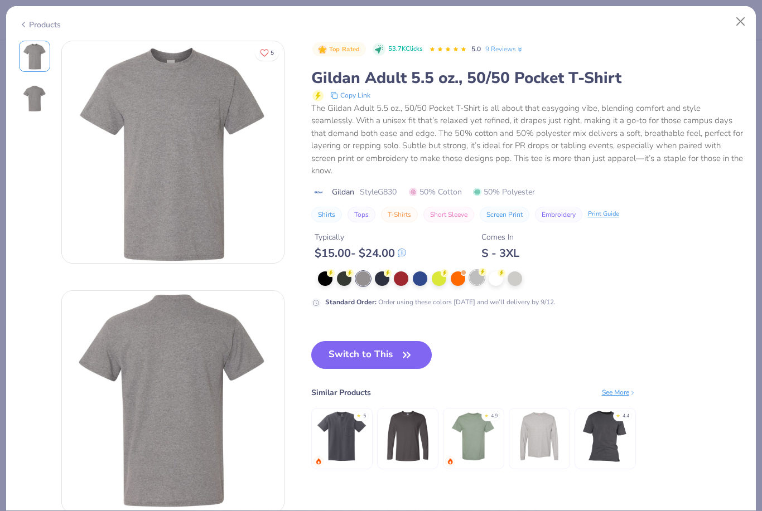
click at [477, 276] on div at bounding box center [477, 277] width 15 height 15
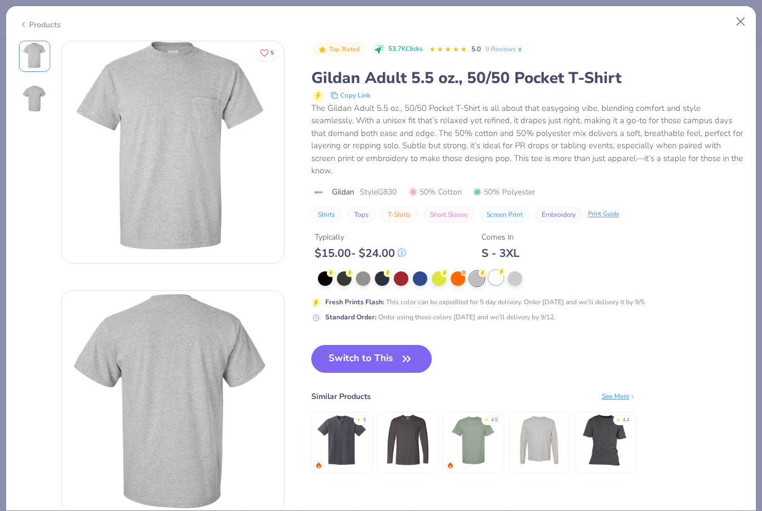
click at [502, 278] on div at bounding box center [496, 277] width 15 height 15
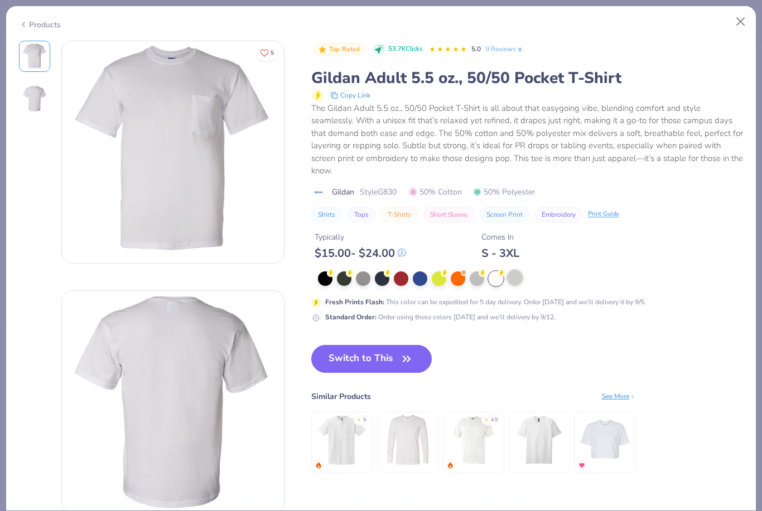
click at [513, 278] on div at bounding box center [515, 277] width 15 height 15
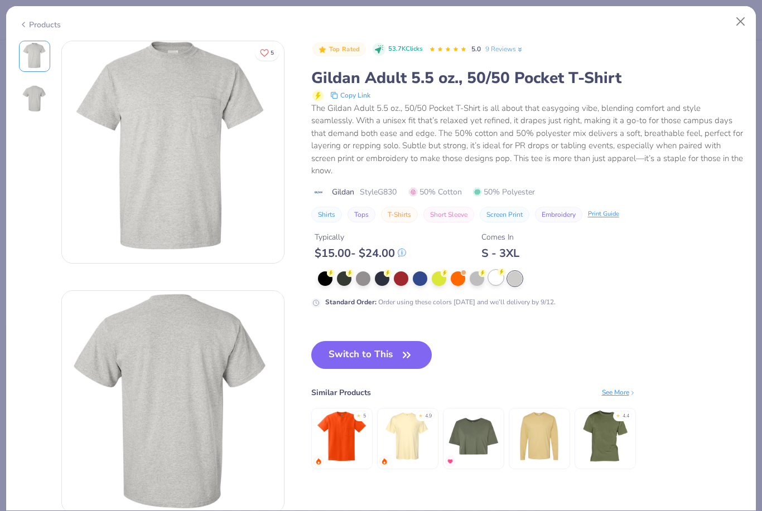
click at [496, 275] on div at bounding box center [496, 277] width 15 height 15
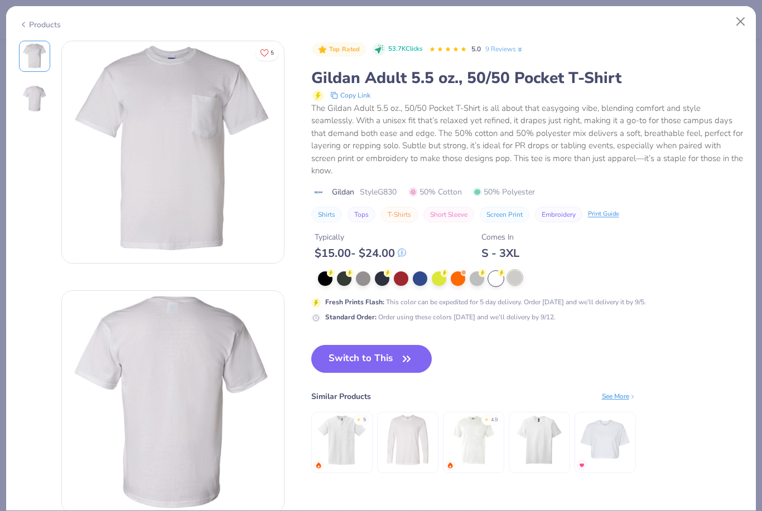
click at [516, 274] on div at bounding box center [515, 277] width 15 height 15
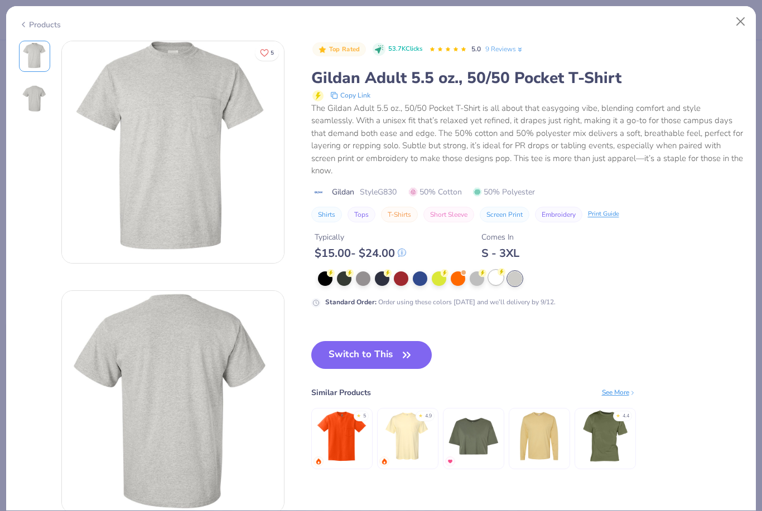
click at [496, 279] on div at bounding box center [496, 277] width 15 height 15
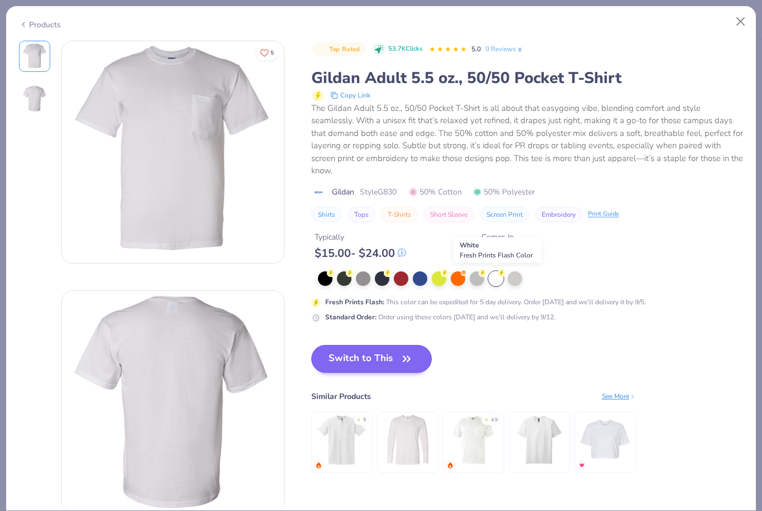
click at [383, 360] on button "Switch to This" at bounding box center [371, 359] width 121 height 28
type textarea "x"
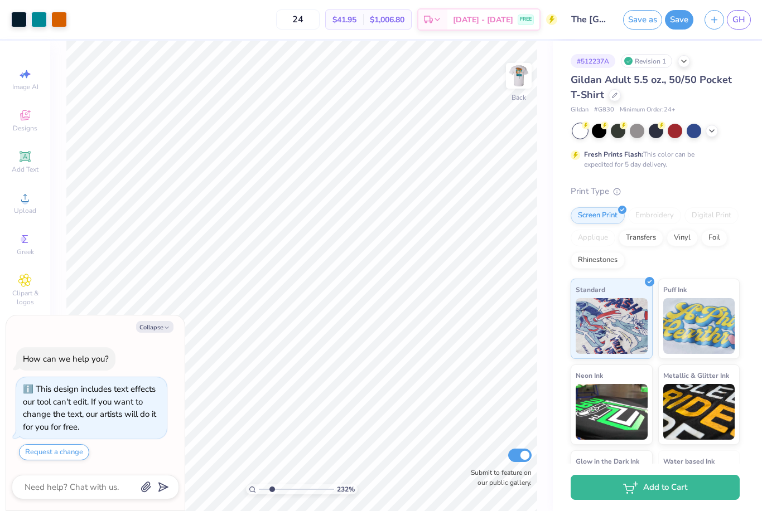
type input "2.38778287310648"
type textarea "x"
type input "2.38778287310648"
type textarea "x"
type input "2.38778287310648"
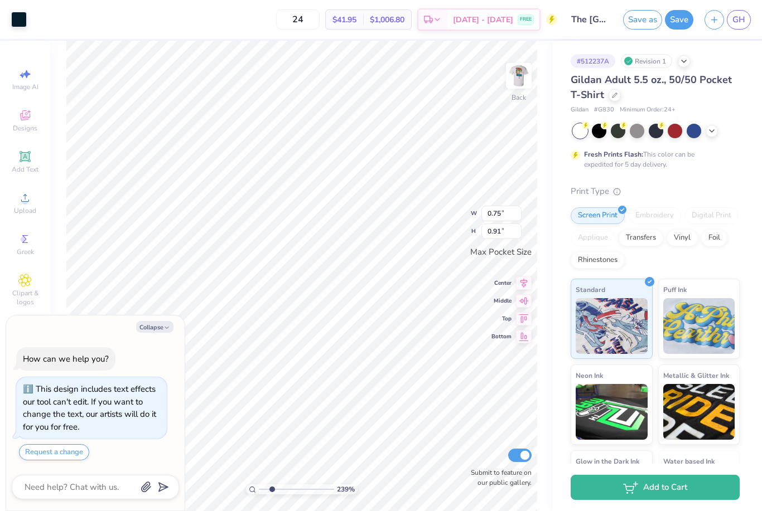
type textarea "x"
type input "2.38778287310648"
click at [157, 330] on button "Collapse" at bounding box center [154, 327] width 37 height 12
type textarea "x"
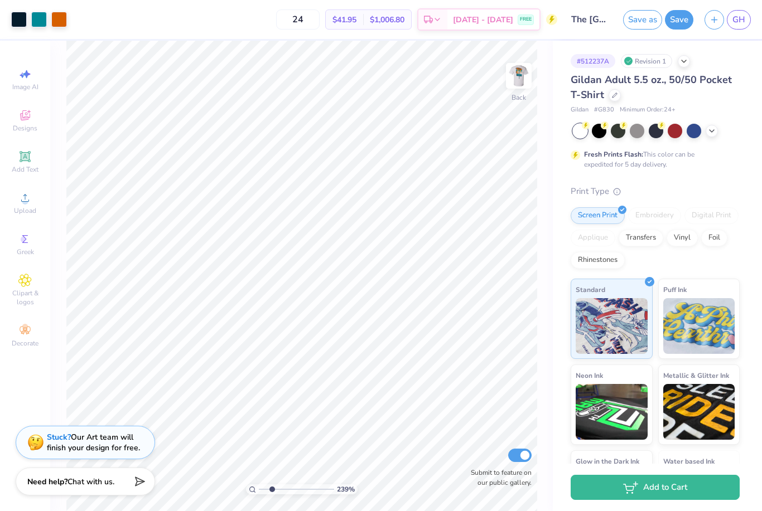
click at [131, 453] on div "Stuck? Our Art team will finish your design for free." at bounding box center [93, 442] width 93 height 21
type input "2.38778287310648"
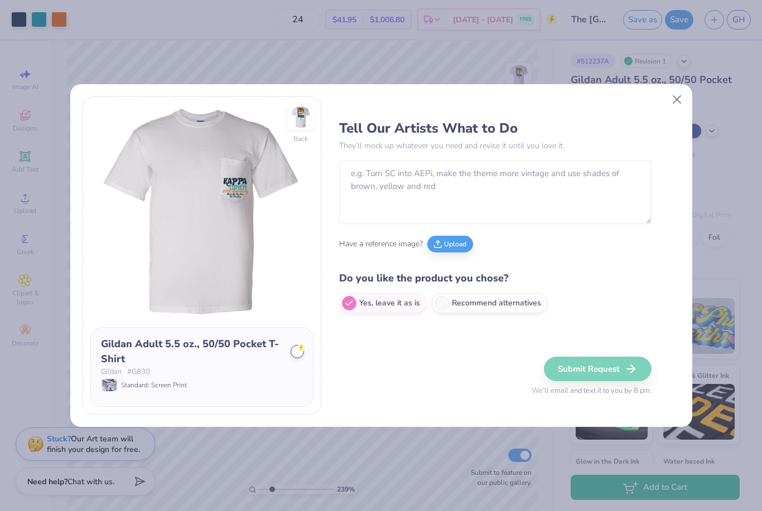
click at [153, 461] on div "Back Gildan Adult 5.5 oz., 50/50 Pocket T-Shirt Gildan # G830 Standard: Screen …" at bounding box center [381, 255] width 762 height 511
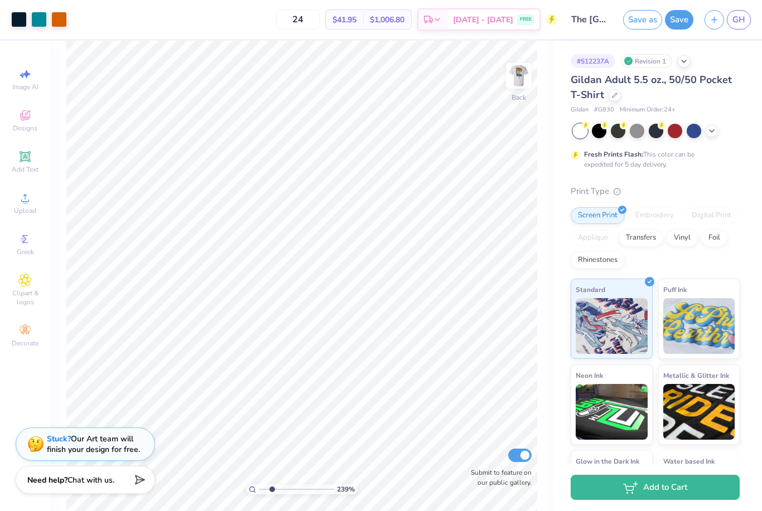
click at [109, 489] on div "Need help? Chat with us." at bounding box center [85, 480] width 139 height 28
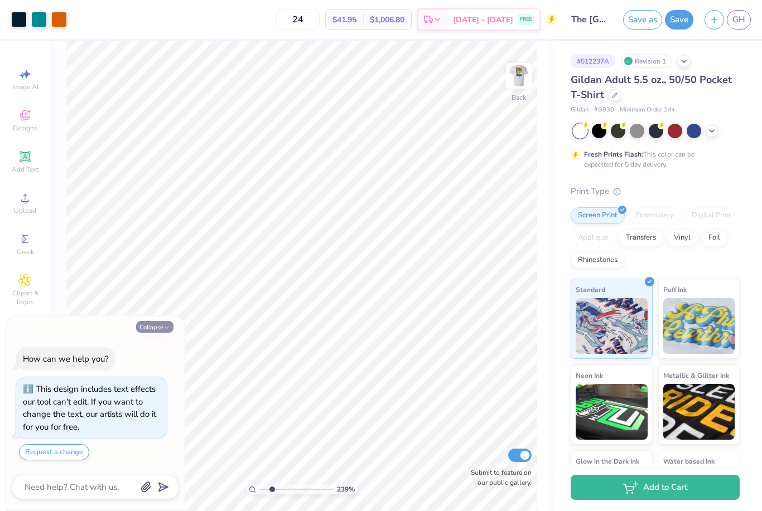
click at [161, 329] on button "Collapse" at bounding box center [154, 327] width 37 height 12
type textarea "x"
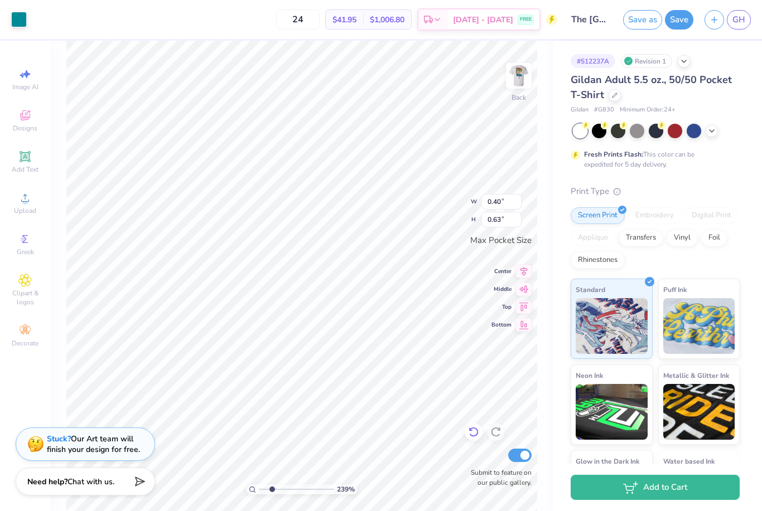
click at [477, 430] on icon at bounding box center [472, 433] width 9 height 10
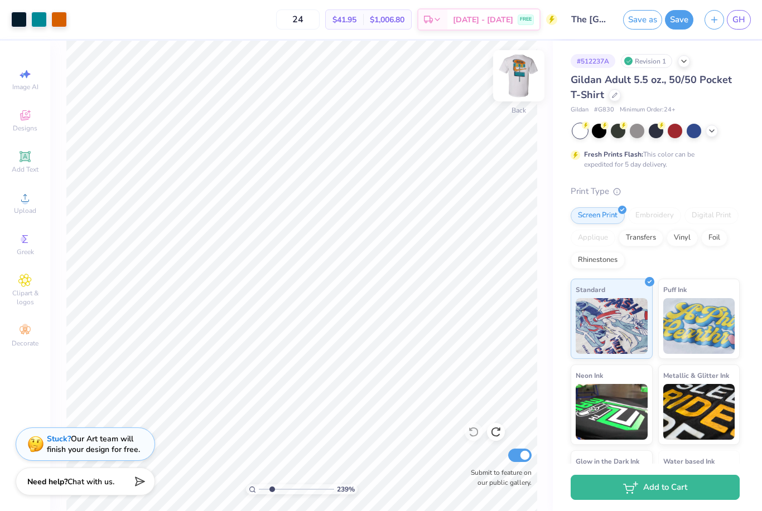
click at [520, 76] on img at bounding box center [518, 76] width 45 height 45
type input "1.05230492190313"
type input "9.79"
type input "16.05"
type input "3.18"
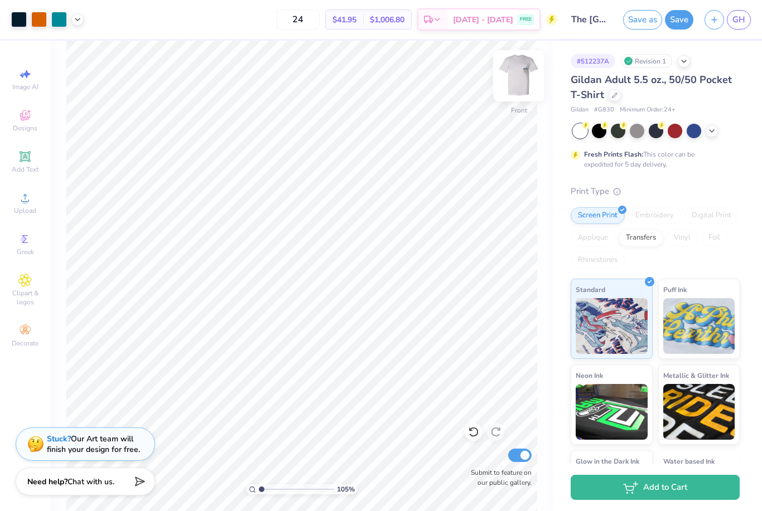
click at [519, 73] on img at bounding box center [518, 76] width 45 height 45
click at [755, 11] on div "Save as Save GH" at bounding box center [692, 19] width 139 height 39
click at [733, 25] on span "GH" at bounding box center [738, 19] width 13 height 13
type input "2.61547724360691"
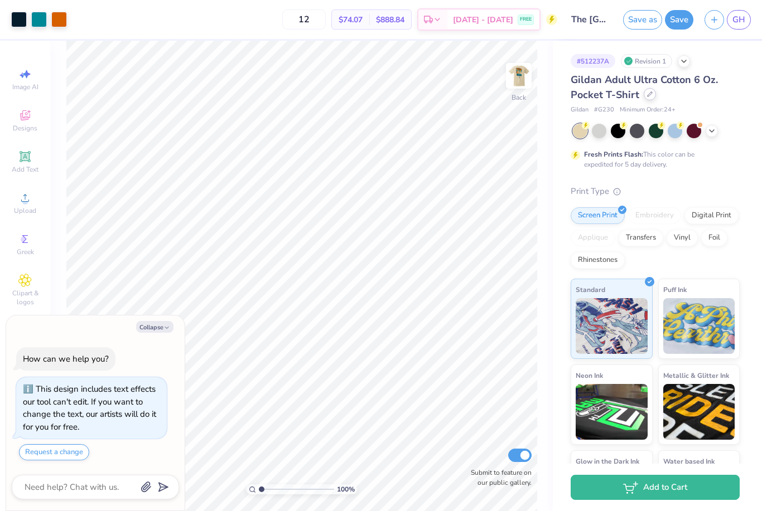
click at [647, 93] on icon at bounding box center [650, 94] width 6 height 6
type textarea "x"
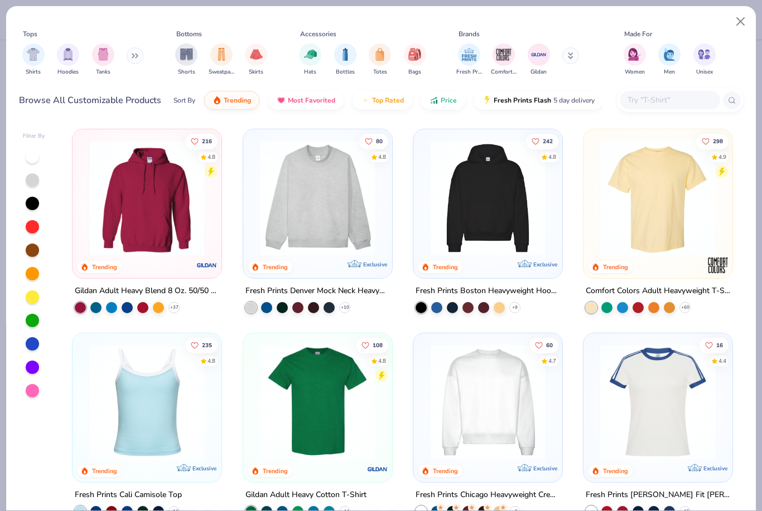
click at [660, 99] on input "text" at bounding box center [669, 100] width 86 height 13
type input "Pocket"
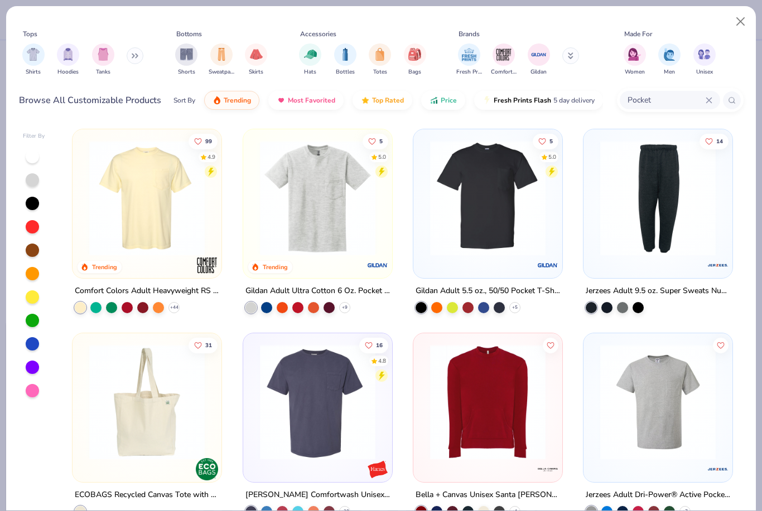
click at [504, 232] on img at bounding box center [487, 198] width 127 height 115
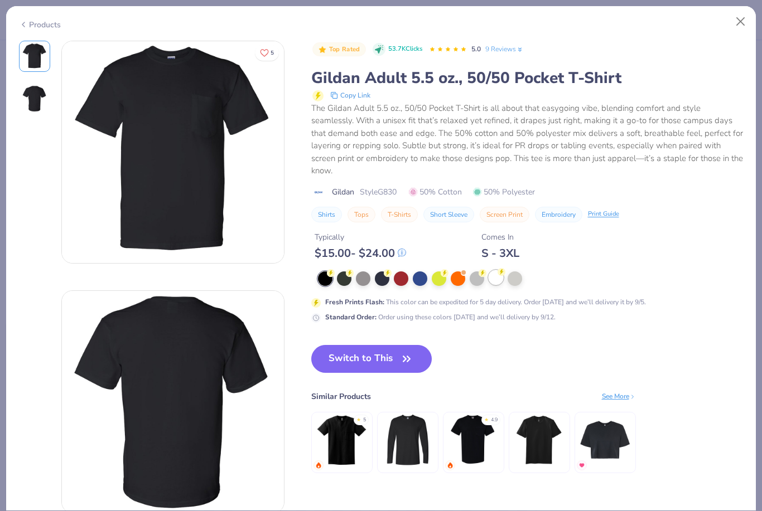
click at [501, 280] on div at bounding box center [496, 277] width 15 height 15
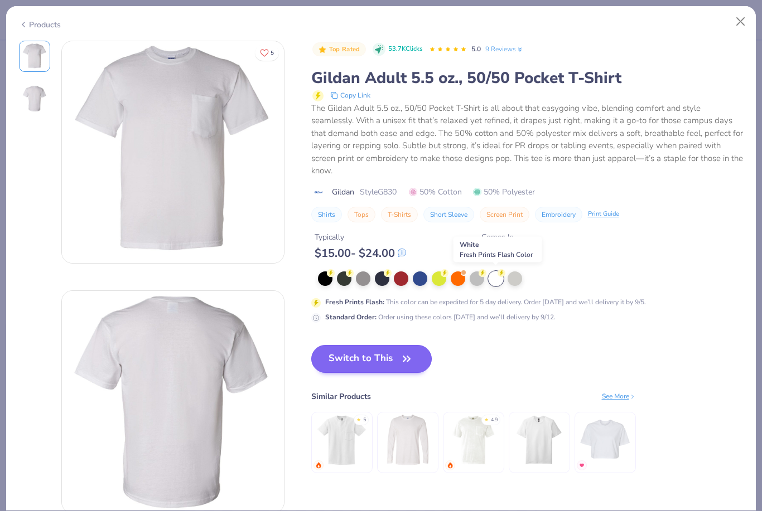
click at [403, 351] on icon "button" at bounding box center [407, 359] width 16 height 16
type textarea "x"
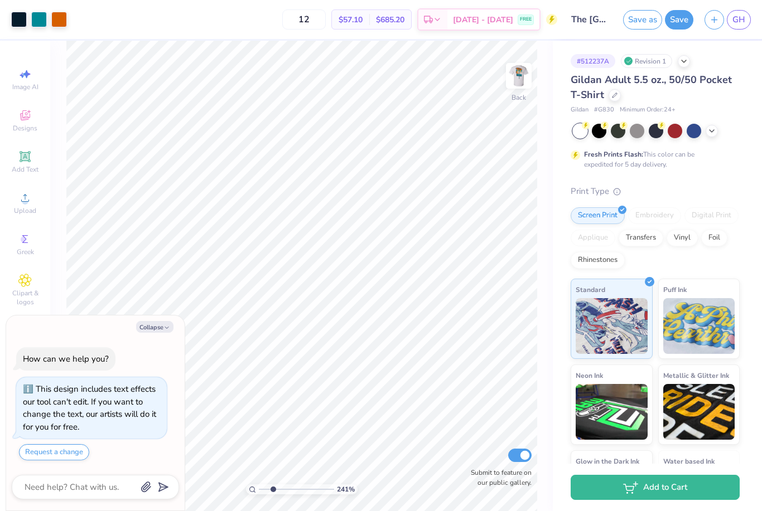
type input "2.5260262647891"
type textarea "x"
type input "2.5260262647891"
type textarea "x"
type input "2.5260262647891"
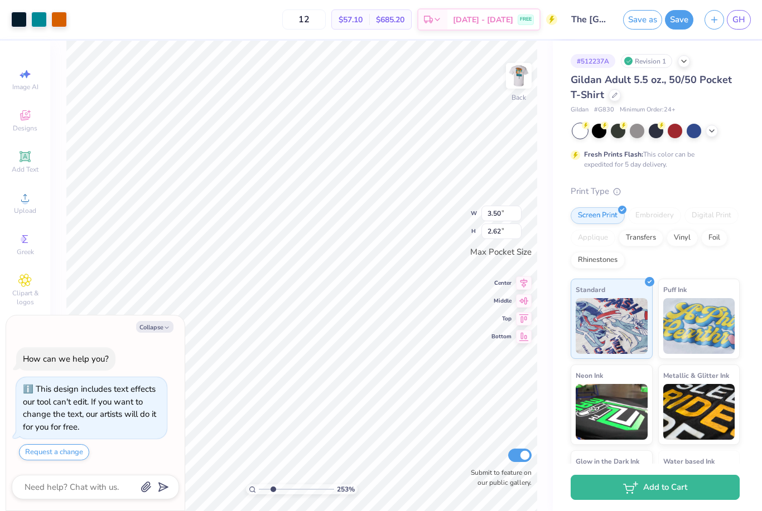
type textarea "x"
type input "2.5260262647891"
type textarea "x"
type input "2.5260262647891"
type input "3.22"
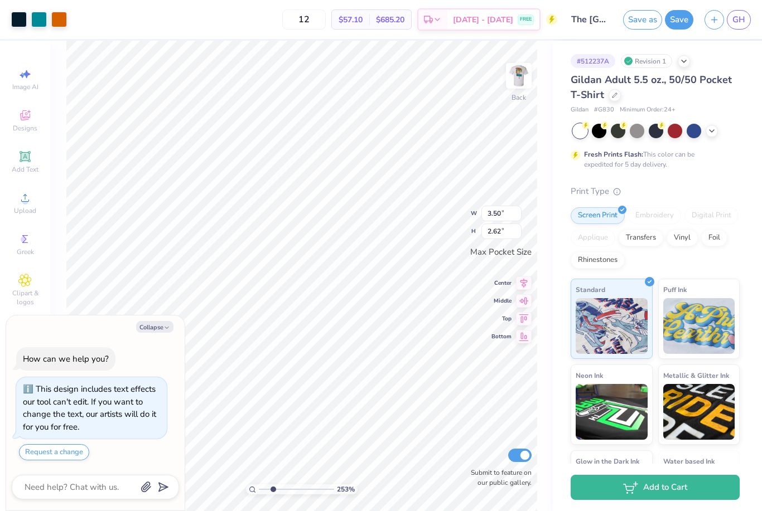
type input "2.41"
type textarea "x"
type input "2.5260262647891"
type textarea "x"
type input "2.5260262647891"
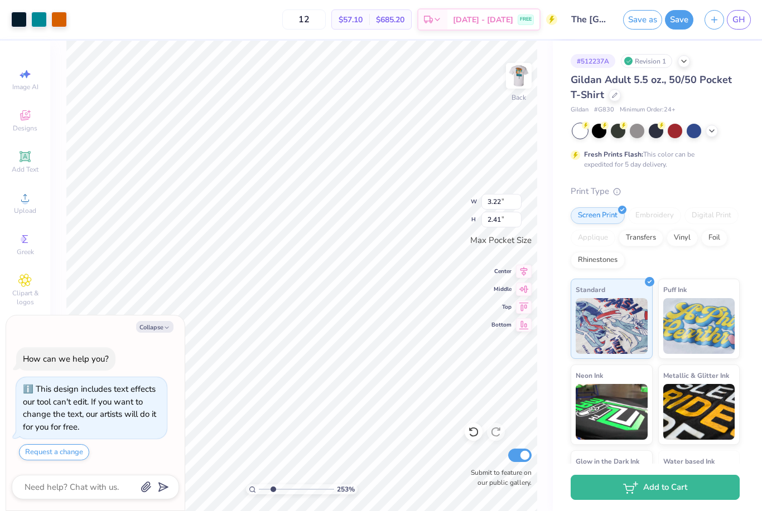
type textarea "x"
type input "2.5260262647891"
type textarea "x"
type input "2.5260262647891"
type textarea "x"
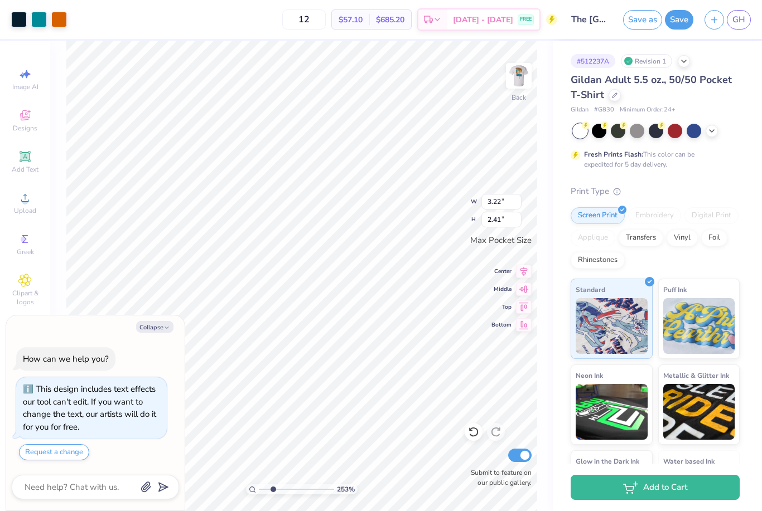
type input "2.5260262647891"
type textarea "x"
type input "2.5260262647891"
type input "2.99"
type input "2.24"
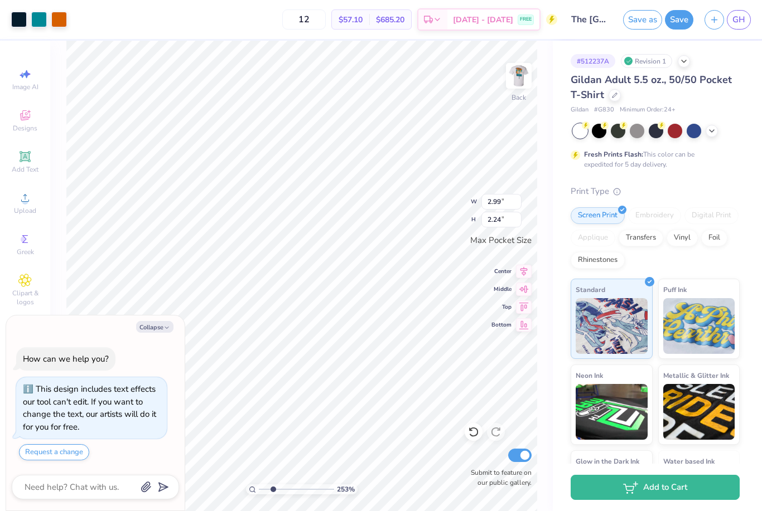
type textarea "x"
type input "2.5260262647891"
type textarea "x"
type input "2.5260262647891"
type textarea "x"
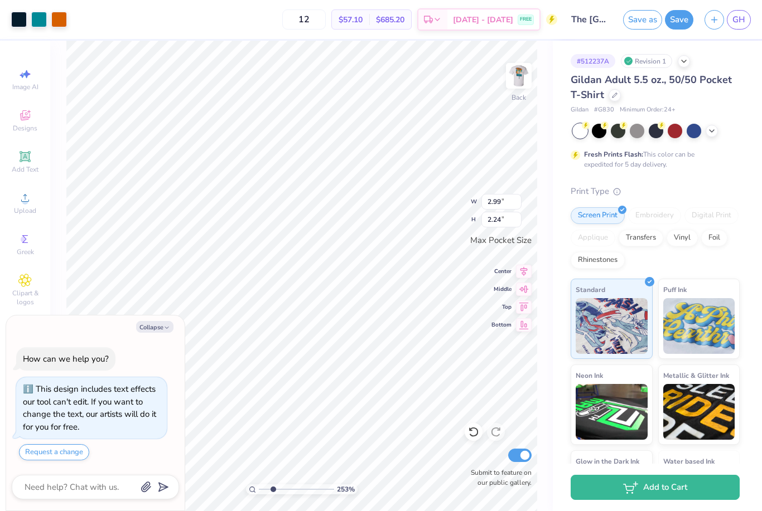
type input "2.5260262647891"
type textarea "x"
type input "2.5260262647891"
type textarea "x"
type input "2.5260262647891"
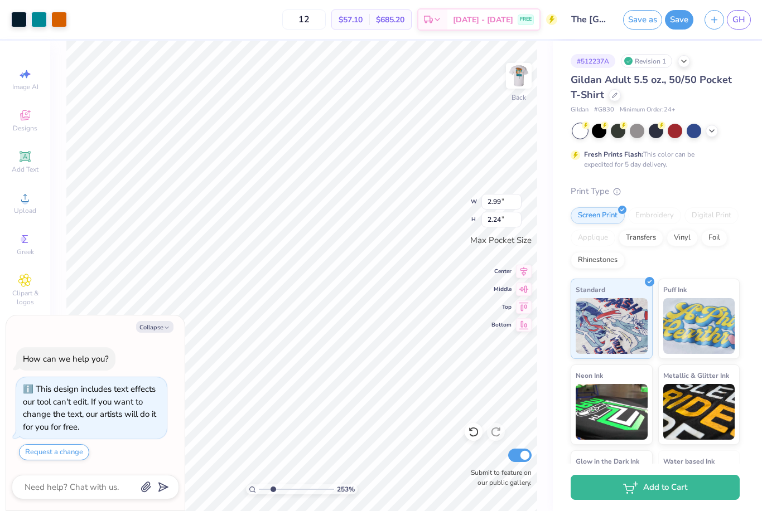
type textarea "x"
type input "2.5260262647891"
type input "3.27"
type input "2.44"
type textarea "x"
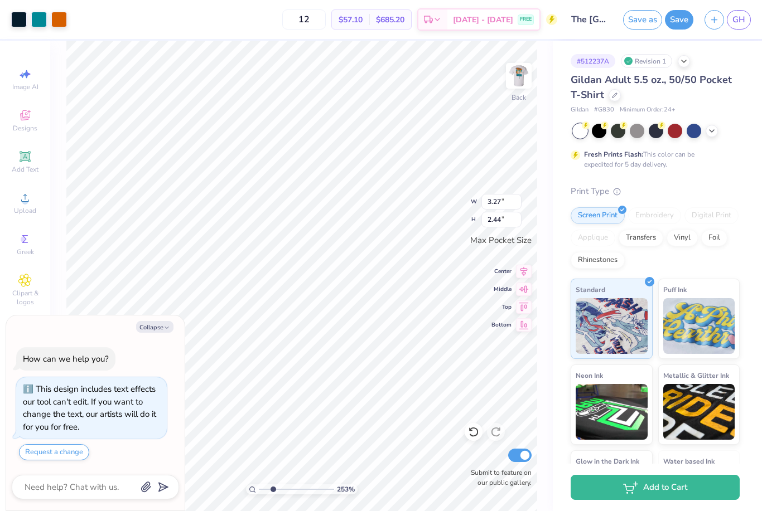
type input "2.5260262647891"
type textarea "x"
type input "2.5260262647891"
type textarea "x"
type input "2.5260262647891"
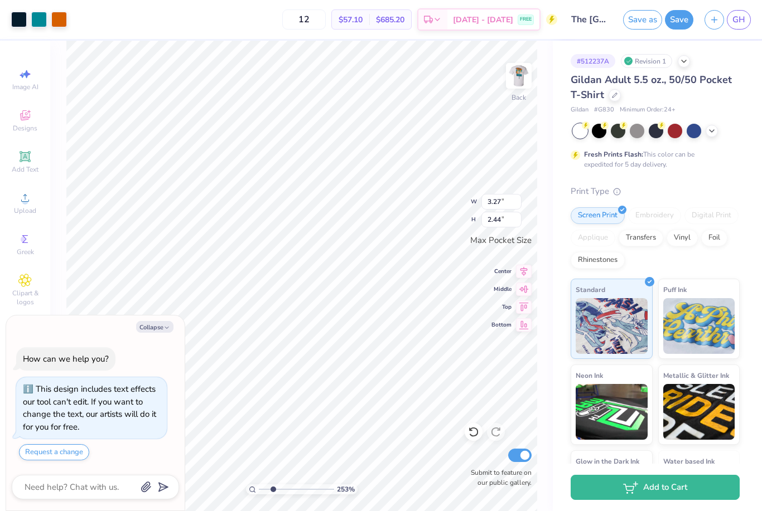
type textarea "x"
type input "2.5260262647891"
type textarea "x"
type input "2.5260262647891"
type textarea "x"
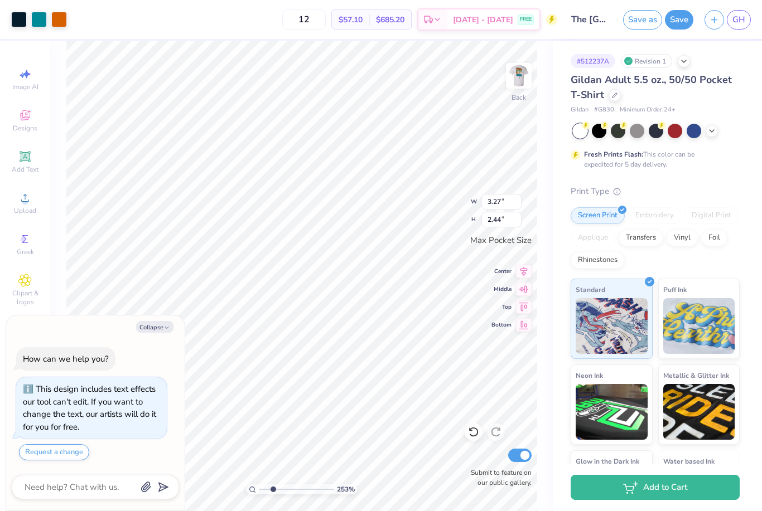
type input "2.5260262647891"
type input "3.16"
type input "2.36"
type textarea "x"
type input "2.5260262647891"
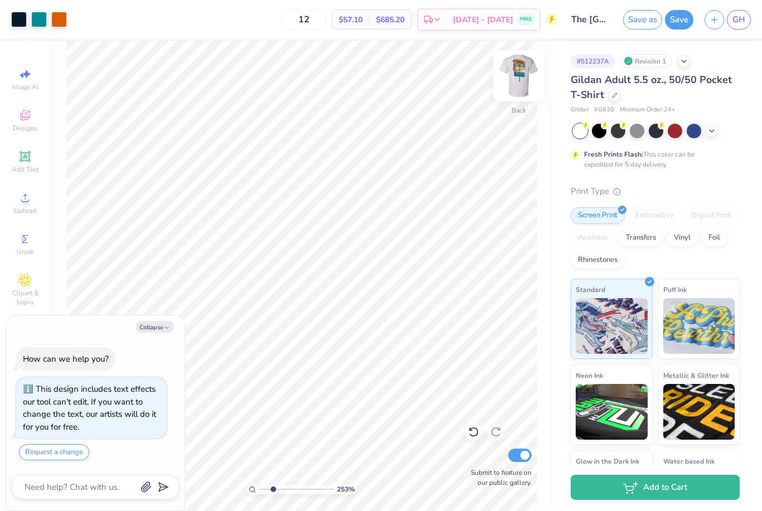
click at [520, 79] on img at bounding box center [518, 76] width 45 height 45
type textarea "x"
type input "2.5260262647891"
type textarea "x"
type input "2.5260262647891"
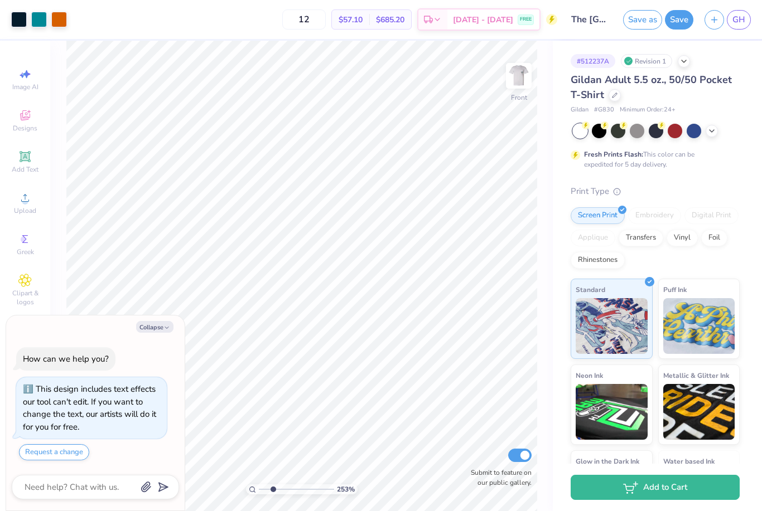
type textarea "x"
type input "2.5260262647891"
type textarea "x"
type input "1.16632345178028"
type textarea "x"
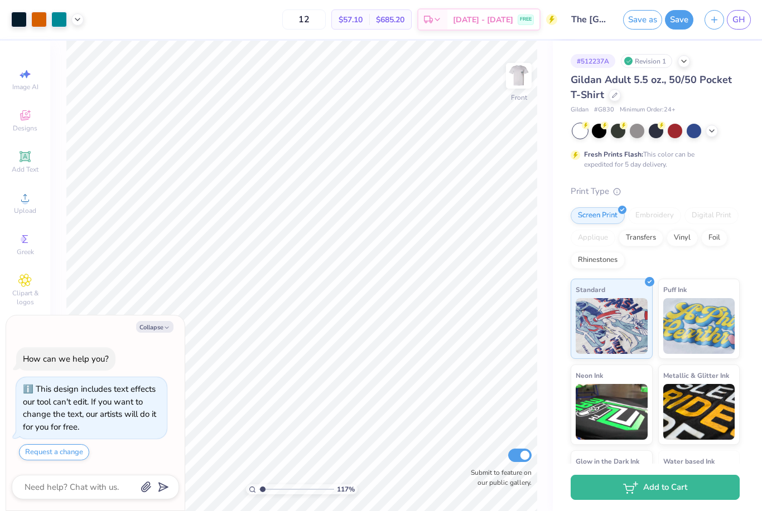
type input "1.16632345178028"
type textarea "x"
type input "1.16632345178028"
type textarea "x"
type input "1.16632345178028"
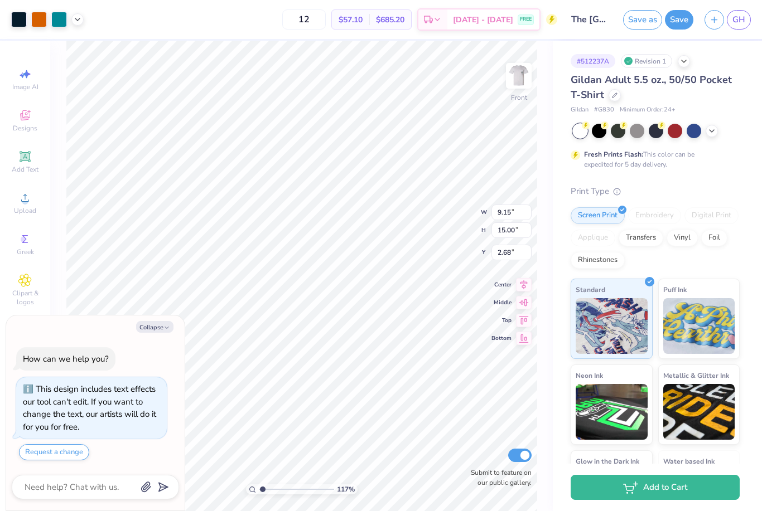
type textarea "x"
type input "1.16632345178028"
type input "2.83"
type textarea "x"
type input "1.16632345178028"
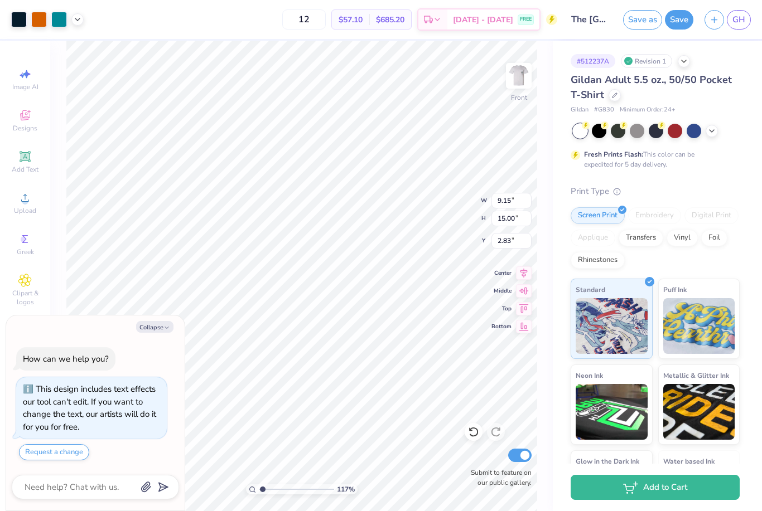
type textarea "x"
type input "1.16632345178028"
type textarea "x"
type input "1.16632345178028"
type input "3.00"
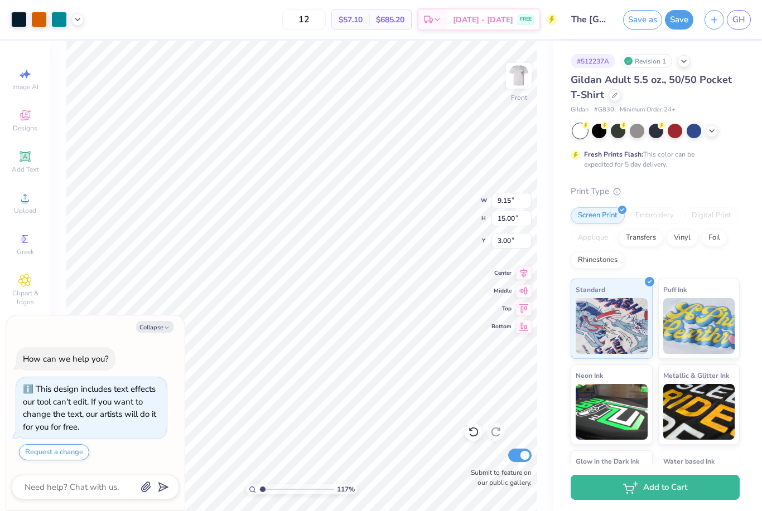
type textarea "x"
type input "1.16632345178028"
click at [677, 14] on button "Save" at bounding box center [679, 18] width 28 height 20
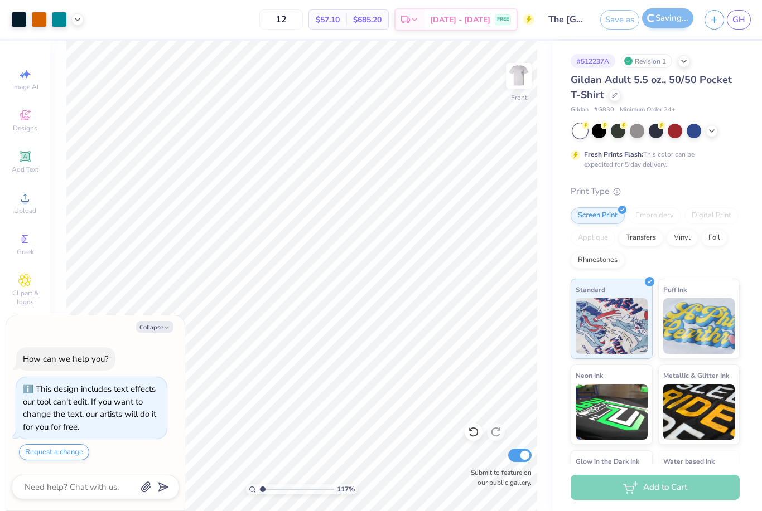
type textarea "x"
type input "1.16632345178028"
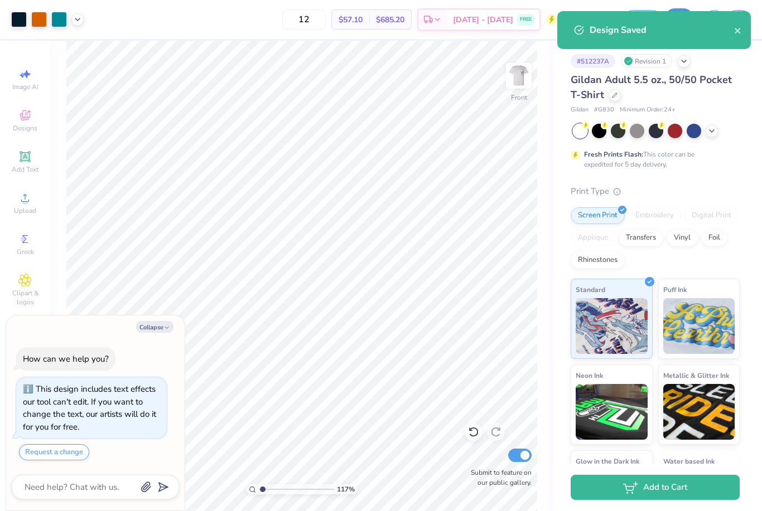
type textarea "x"
type input "1.16632345178028"
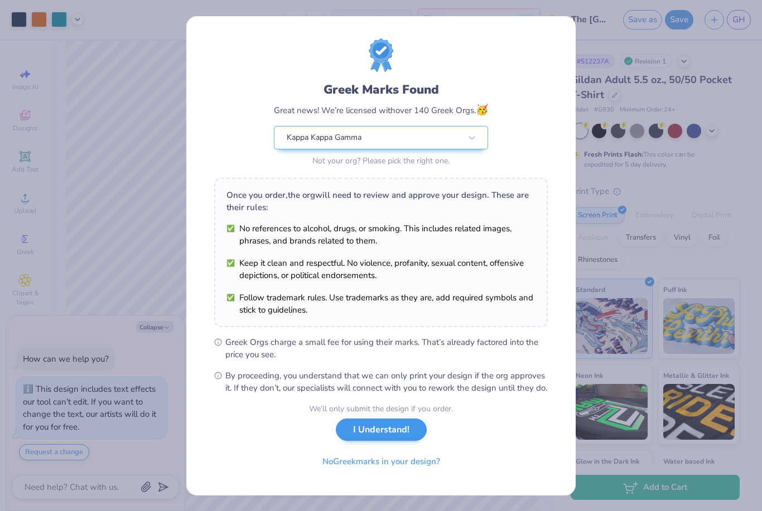
click at [390, 442] on button "I Understand!" at bounding box center [381, 430] width 91 height 23
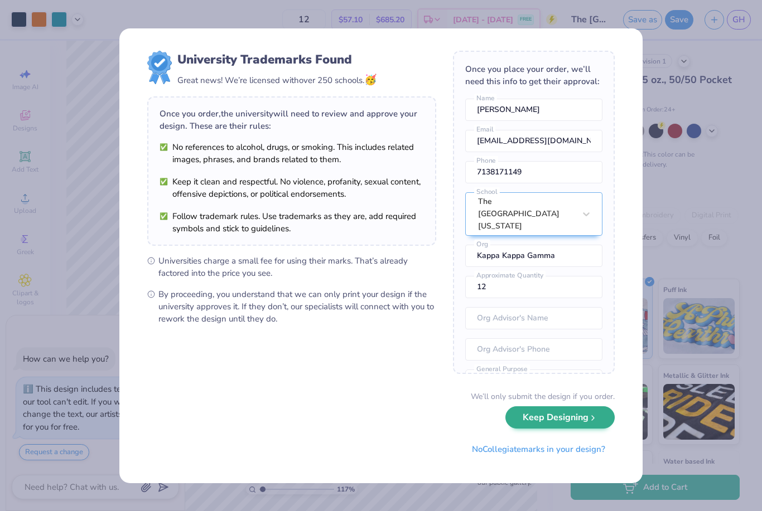
click at [556, 418] on button "Keep Designing" at bounding box center [559, 418] width 109 height 23
type textarea "x"
type input "1.16632345178028"
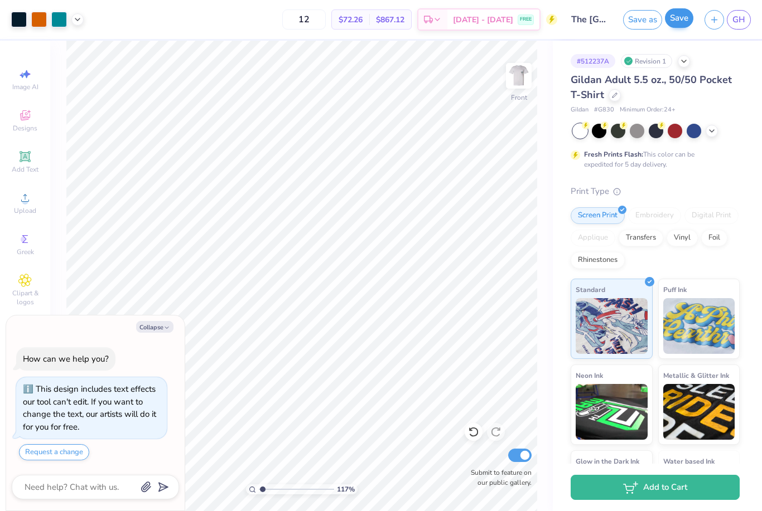
click at [683, 11] on button "Save" at bounding box center [679, 18] width 28 height 20
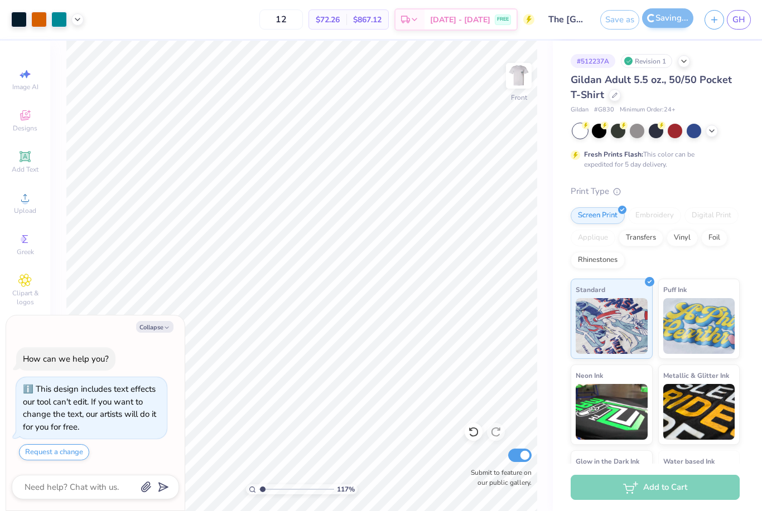
type textarea "x"
type input "1.16632345178028"
type textarea "x"
type input "1"
click at [512, 79] on img at bounding box center [518, 76] width 45 height 45
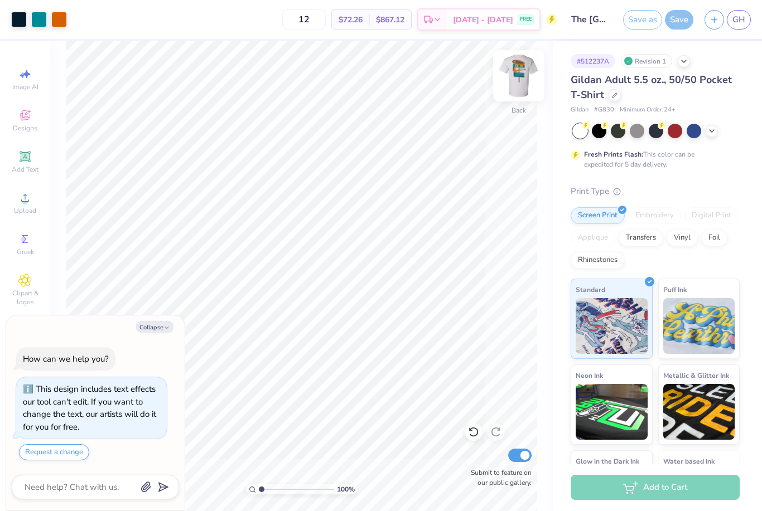
click at [514, 71] on img at bounding box center [518, 76] width 45 height 45
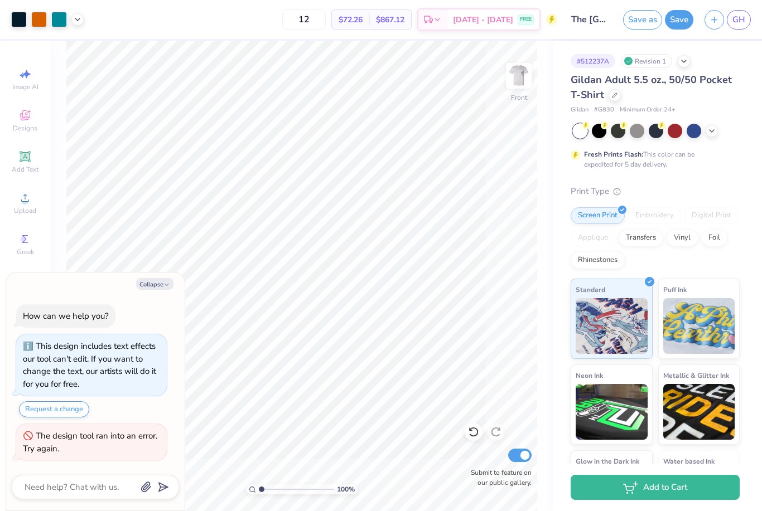
type textarea "x"
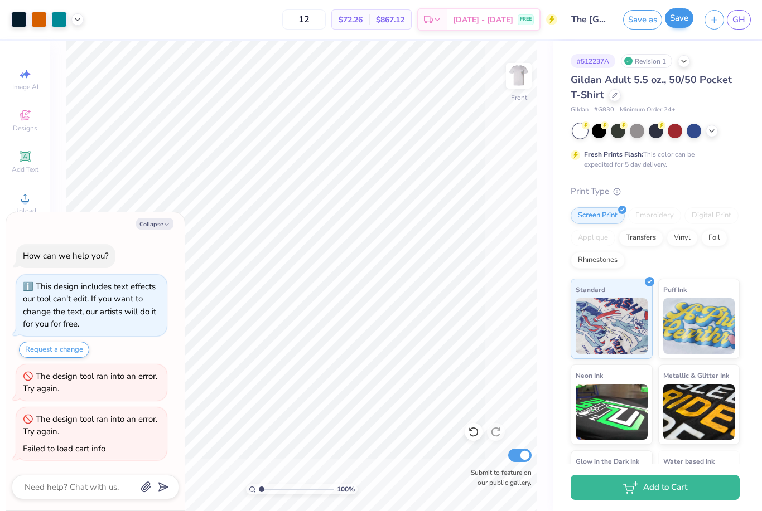
click at [687, 18] on button "Save" at bounding box center [679, 18] width 28 height 20
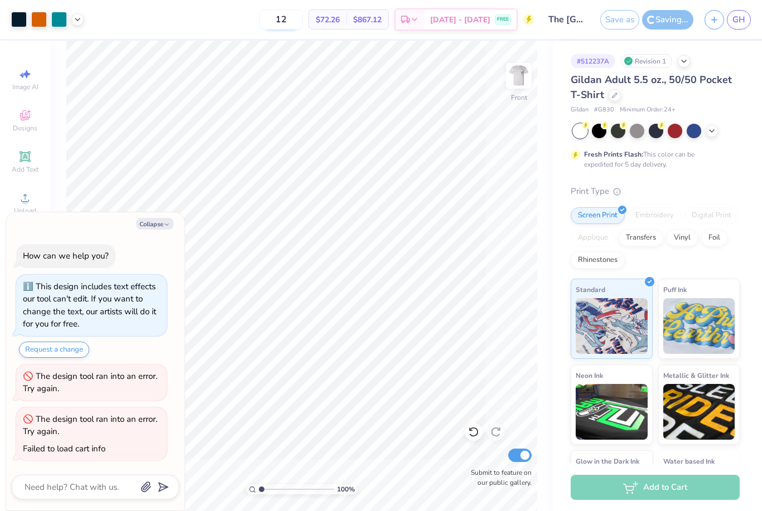
click at [298, 25] on input "12" at bounding box center [281, 19] width 44 height 20
type input "24"
click at [165, 225] on icon "button" at bounding box center [166, 224] width 7 height 7
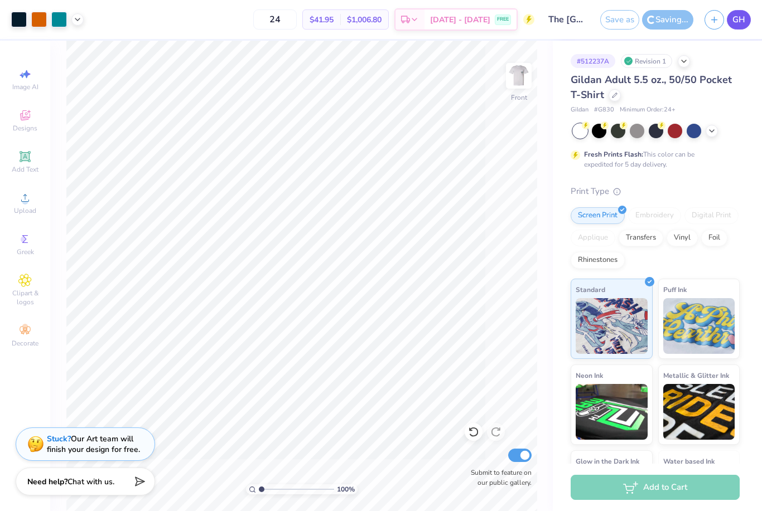
click at [744, 14] on span "GH" at bounding box center [738, 19] width 13 height 13
type textarea "x"
